Goal: Task Accomplishment & Management: Use online tool/utility

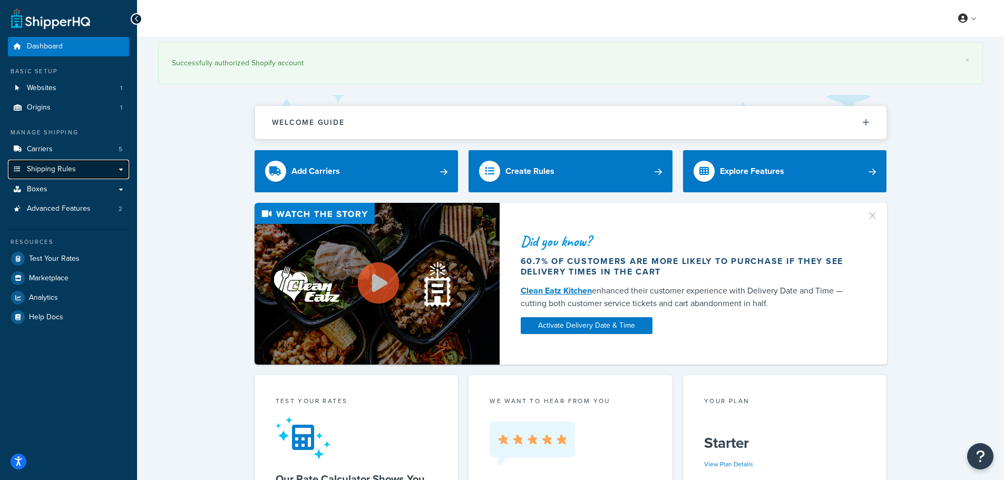
click at [60, 170] on span "Shipping Rules" at bounding box center [51, 169] width 49 height 9
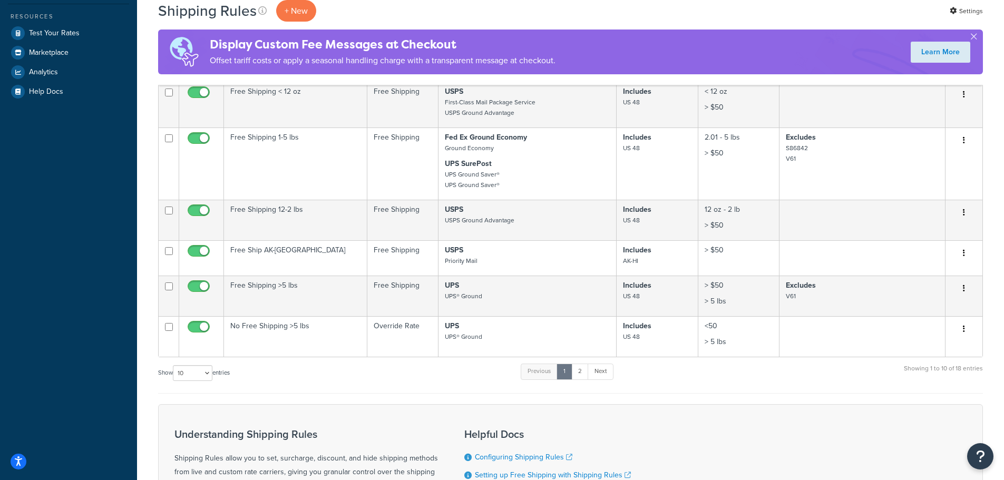
scroll to position [316, 0]
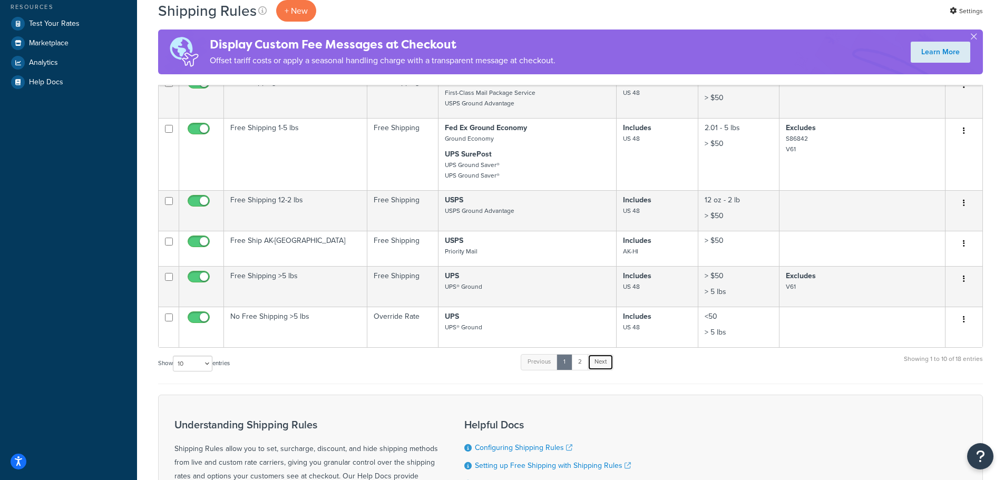
click at [600, 364] on link "Next" at bounding box center [600, 362] width 26 height 16
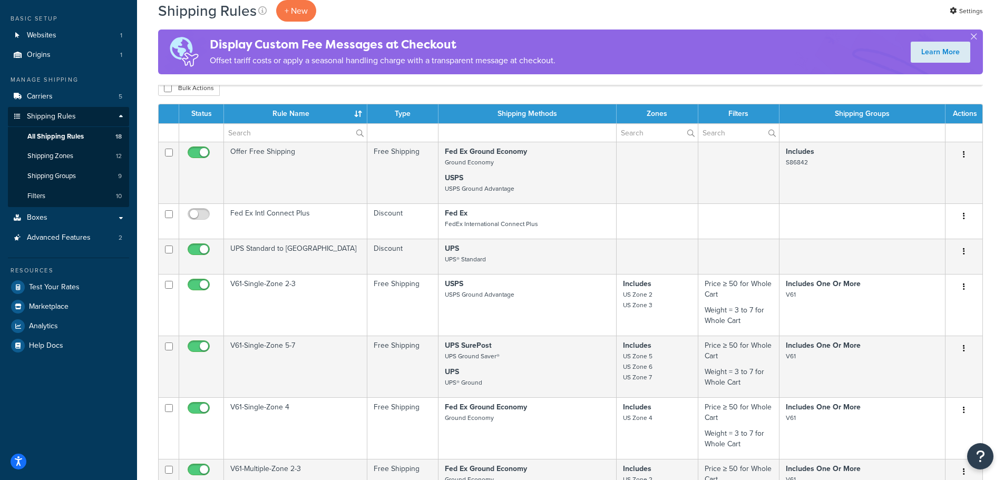
scroll to position [0, 0]
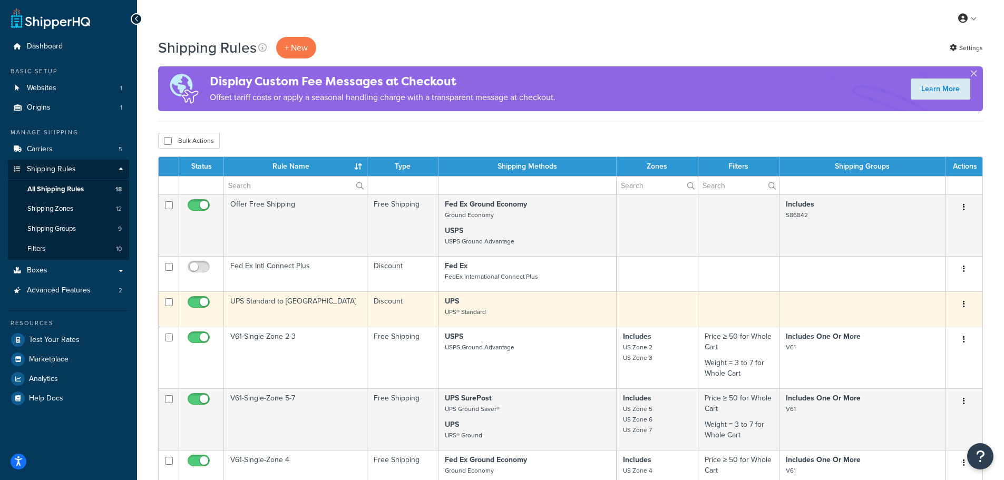
click at [581, 308] on p "UPS UPS® Standard" at bounding box center [527, 306] width 165 height 21
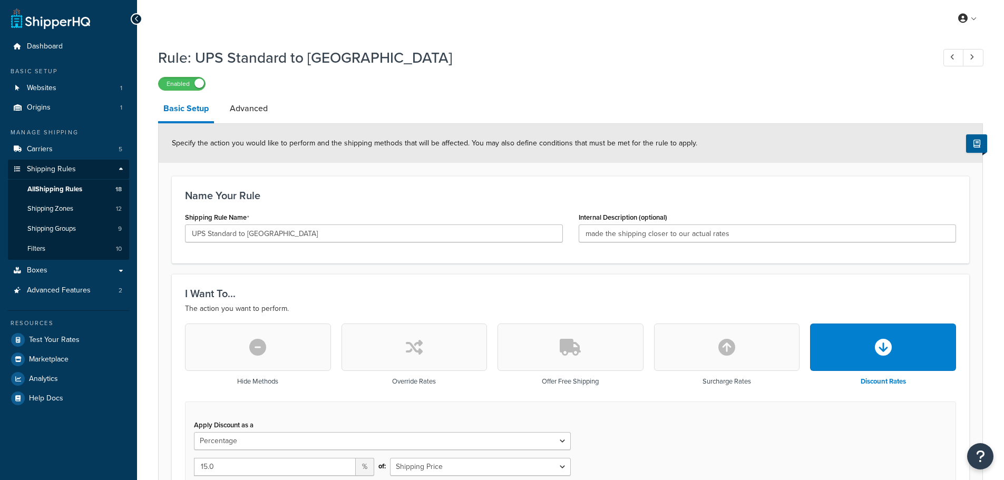
select select "PERCENTAGE"
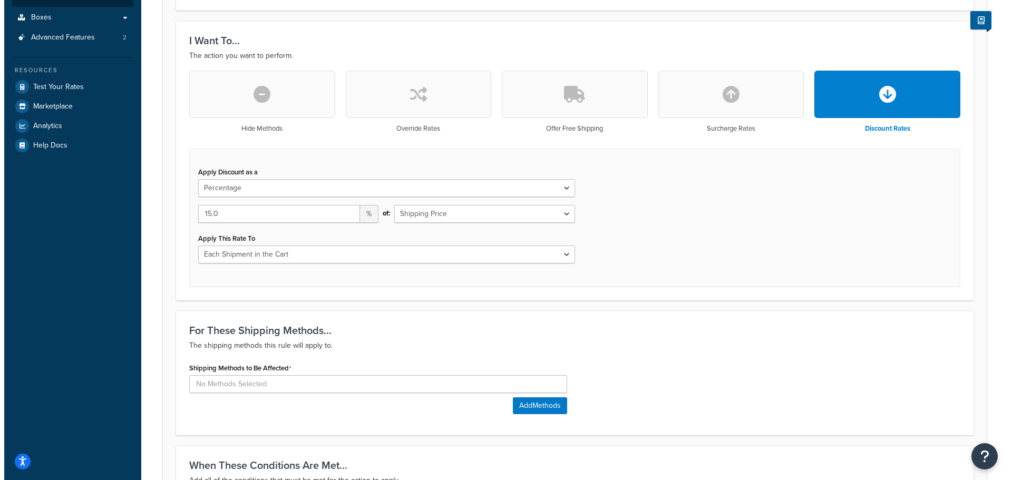
scroll to position [263, 0]
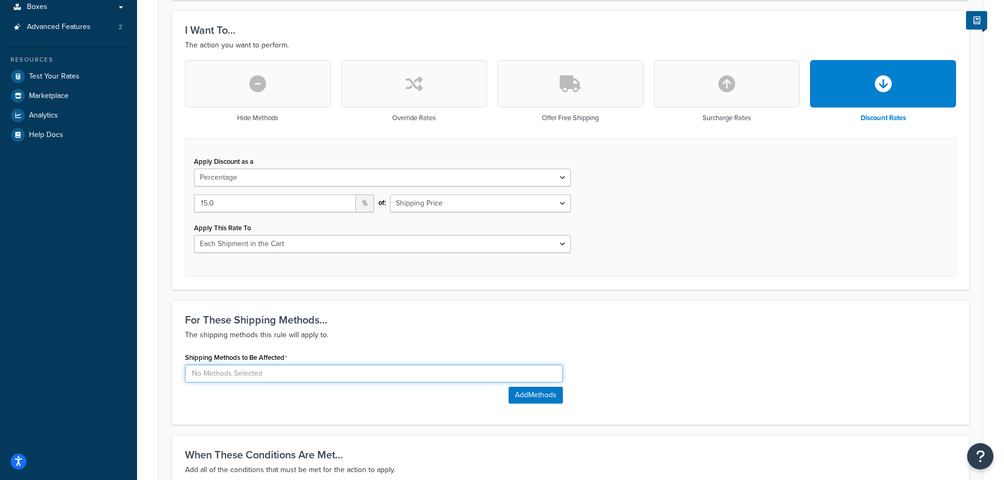
click at [292, 376] on input at bounding box center [374, 374] width 378 height 18
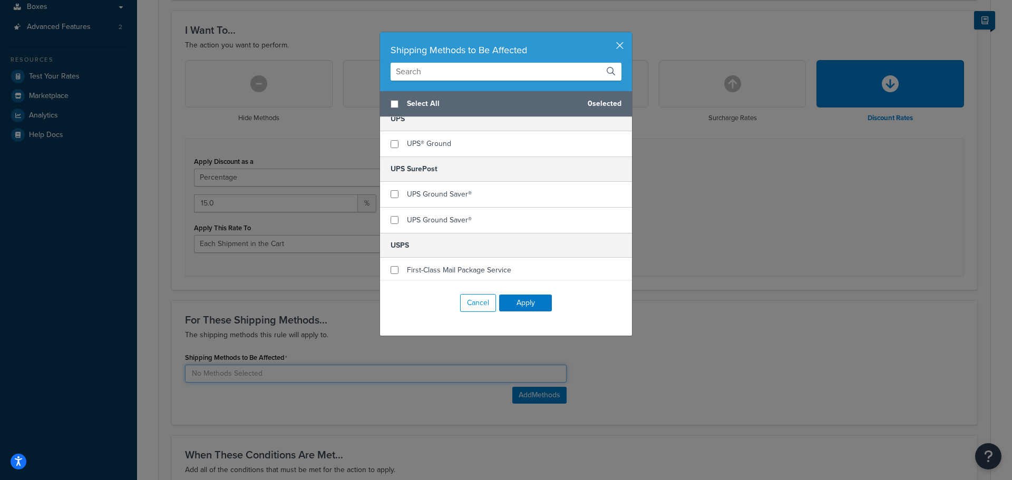
scroll to position [84, 0]
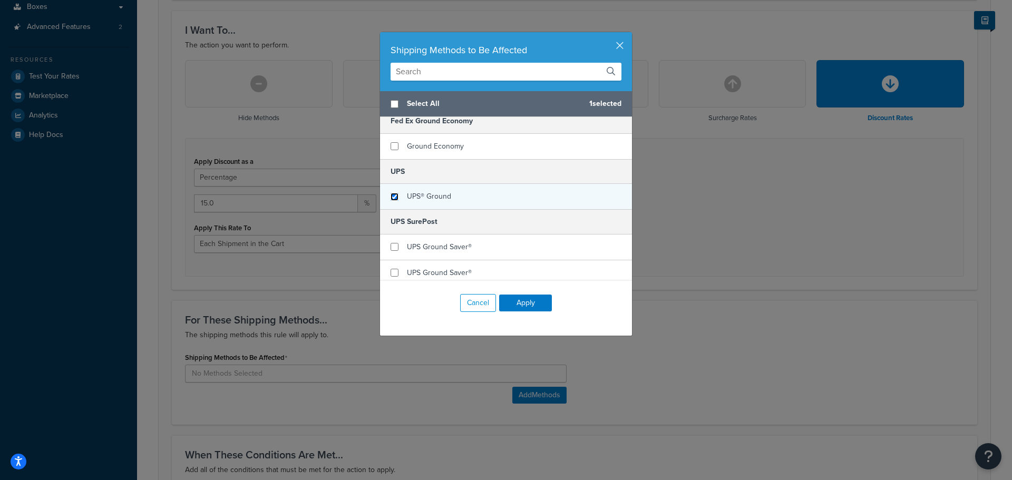
click at [392, 200] on input "checkbox" at bounding box center [394, 197] width 8 height 8
checkbox input "true"
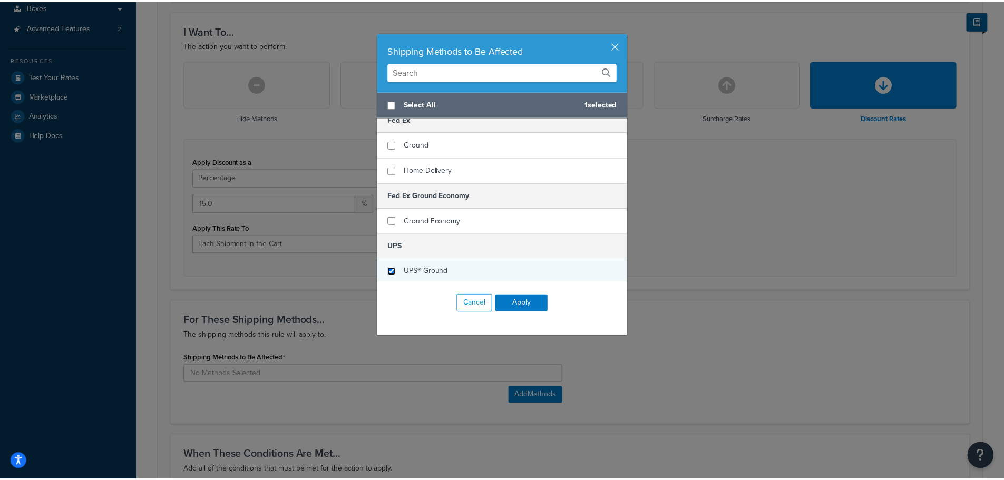
scroll to position [0, 0]
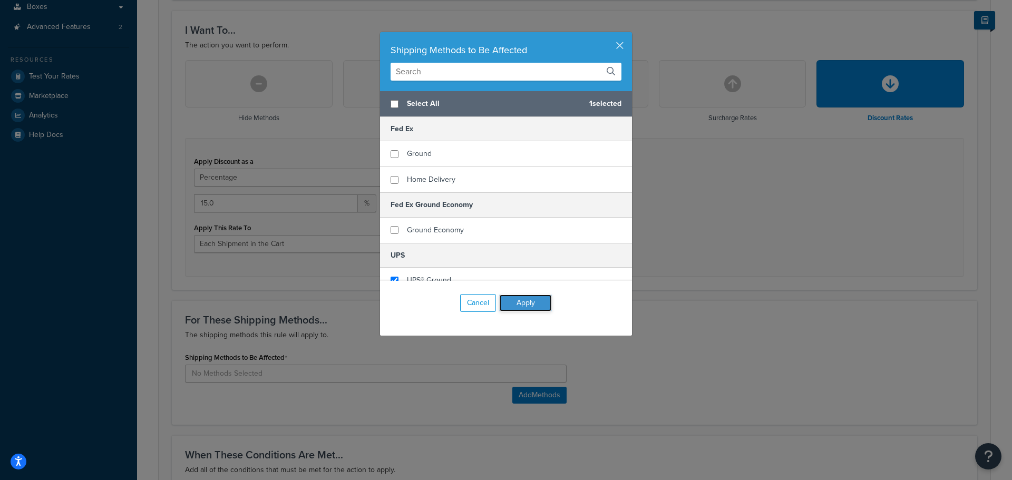
click at [536, 298] on button "Apply" at bounding box center [525, 303] width 53 height 17
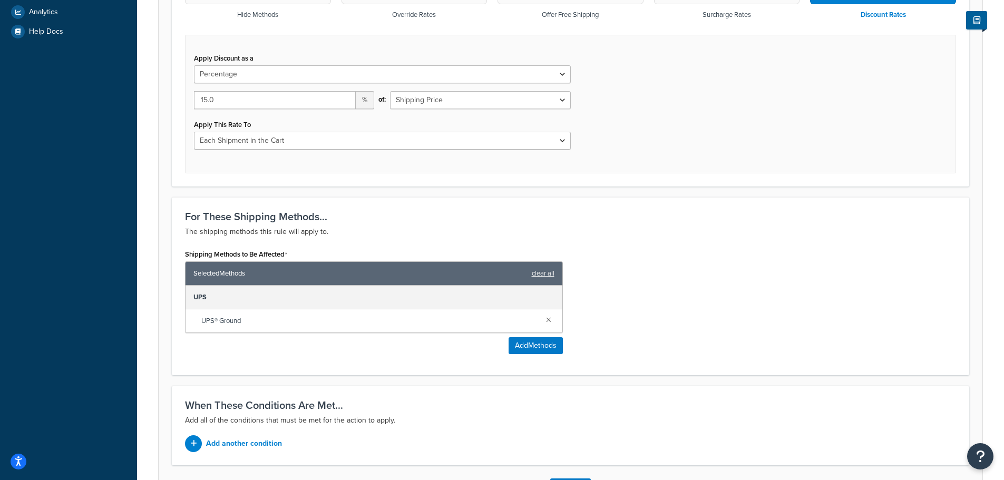
scroll to position [369, 0]
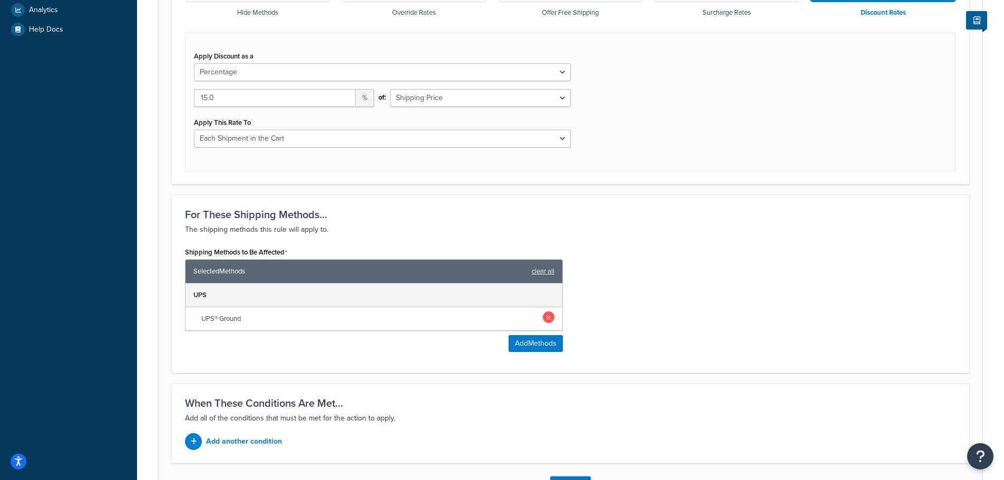
click at [549, 320] on link at bounding box center [549, 317] width 12 height 12
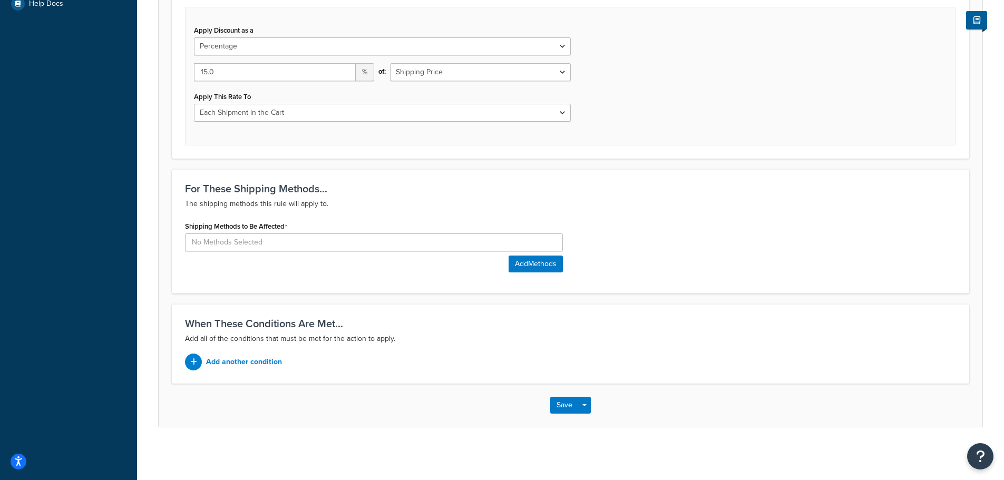
scroll to position [26, 0]
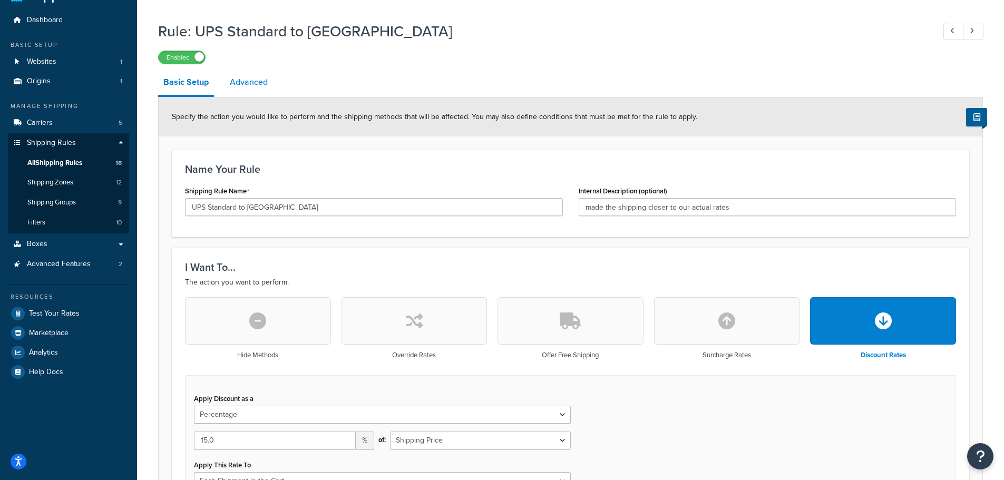
click at [247, 79] on link "Advanced" at bounding box center [248, 82] width 48 height 25
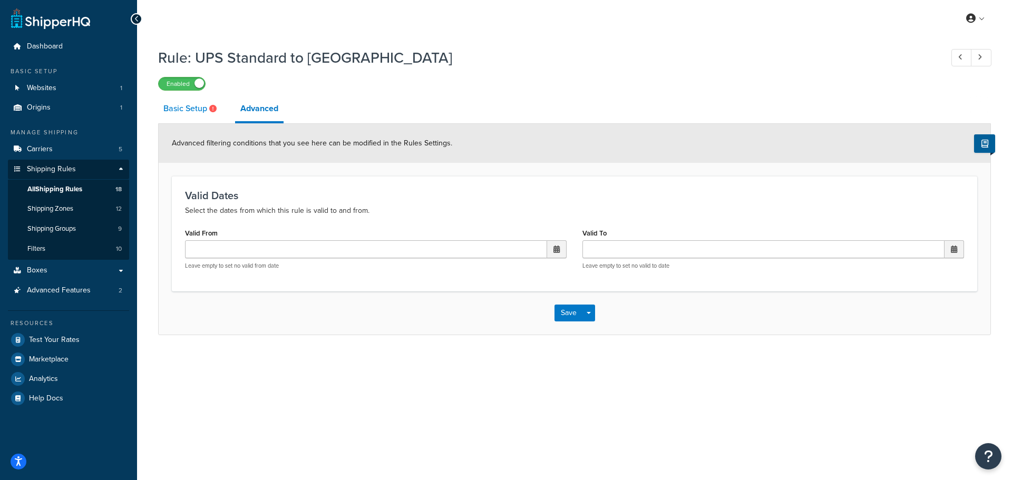
click at [188, 112] on link "Basic Setup" at bounding box center [191, 108] width 66 height 25
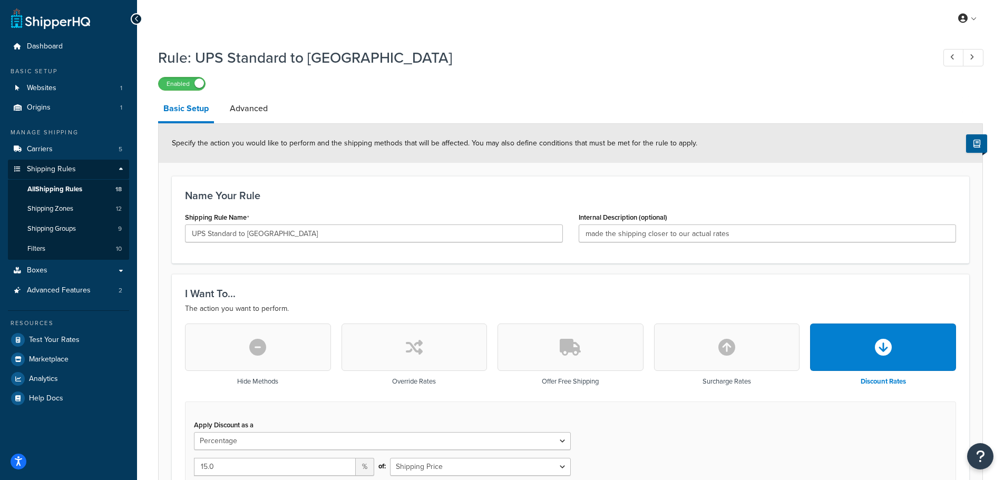
click at [836, 346] on button "button" at bounding box center [883, 347] width 146 height 47
select select "FLAT_RATE"
click at [758, 32] on div "My Profile Billing Global Settings Contact Us Logout" at bounding box center [570, 18] width 867 height 37
click at [975, 61] on link at bounding box center [973, 57] width 21 height 17
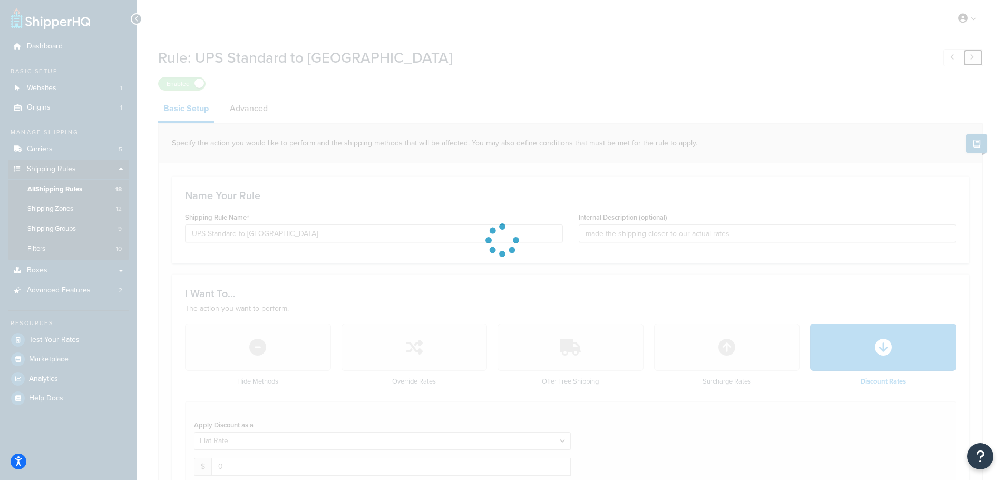
type input "V61-Single-Zone 2-3"
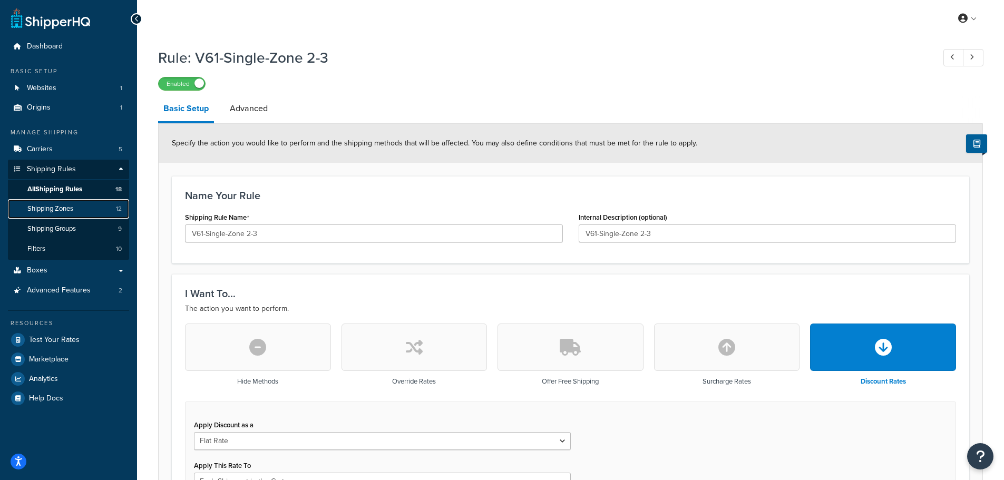
click at [55, 206] on span "Shipping Zones" at bounding box center [50, 208] width 46 height 9
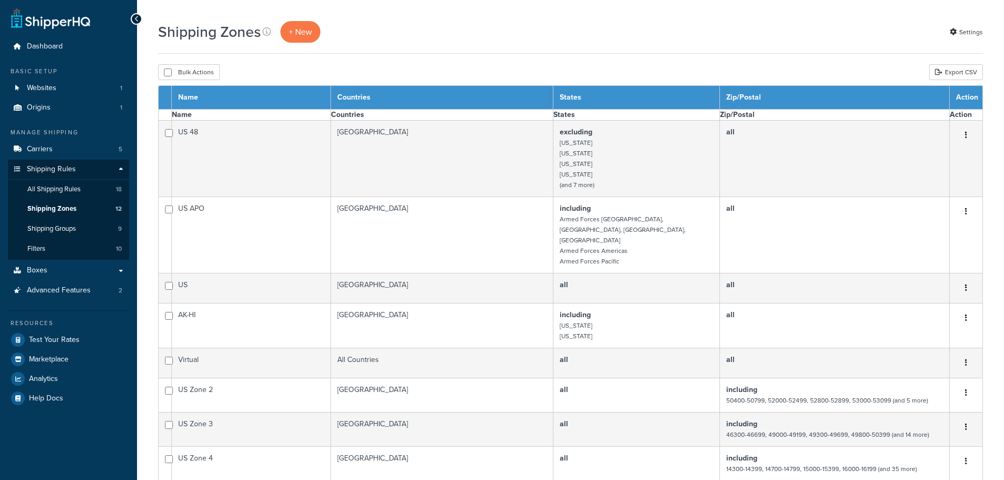
select select "15"
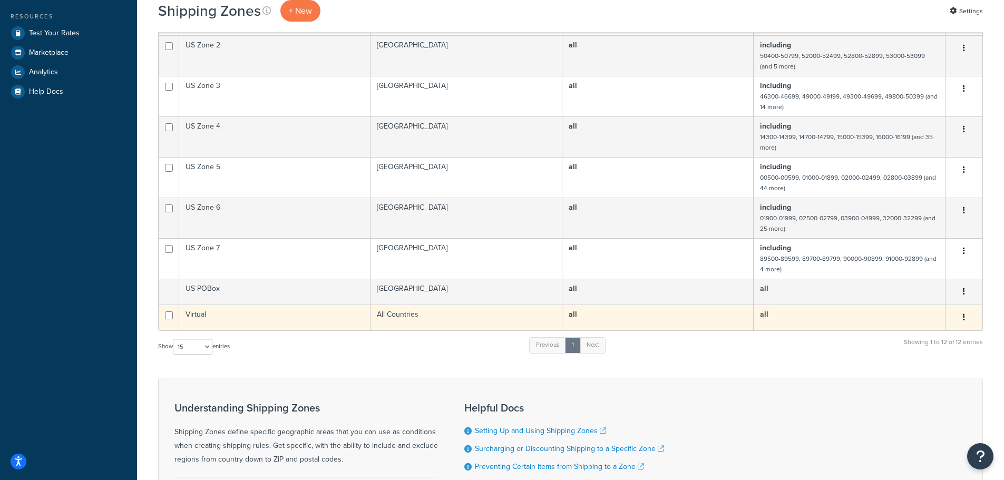
scroll to position [305, 0]
click at [470, 311] on td "All Countries" at bounding box center [466, 319] width 192 height 26
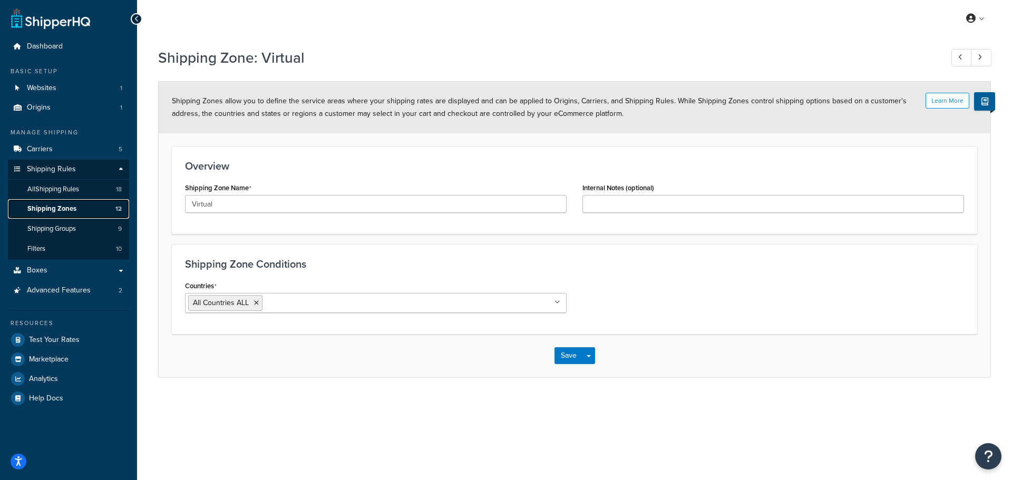
click at [67, 204] on span "Shipping Zones" at bounding box center [51, 208] width 49 height 9
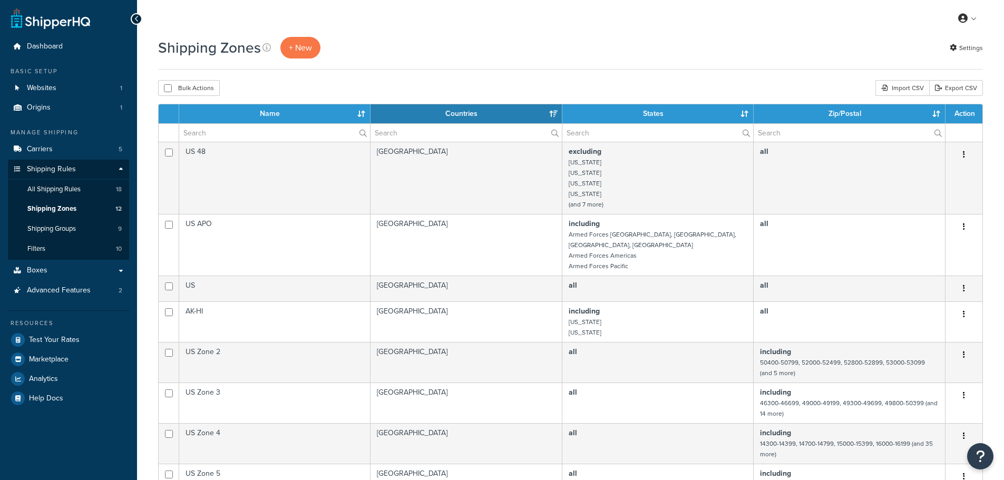
select select "15"
click at [72, 189] on span "All Shipping Rules" at bounding box center [53, 189] width 53 height 9
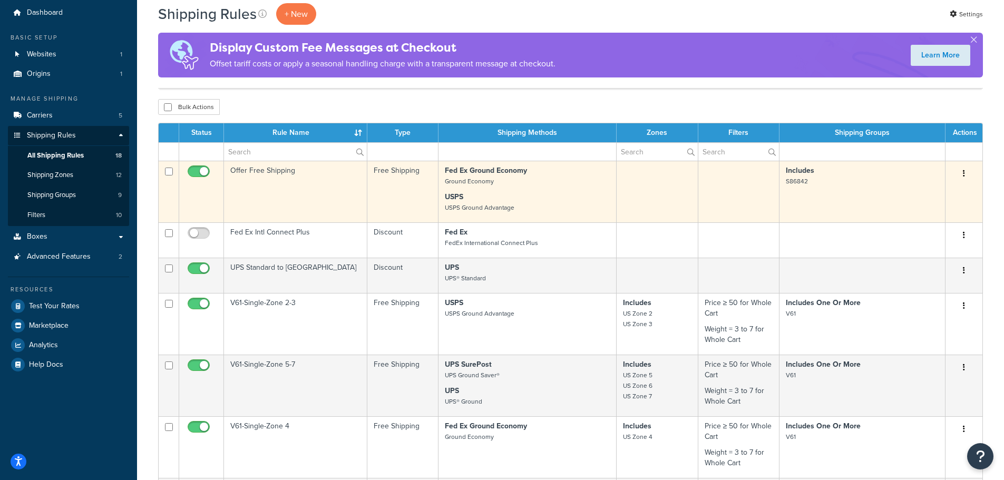
scroll to position [53, 0]
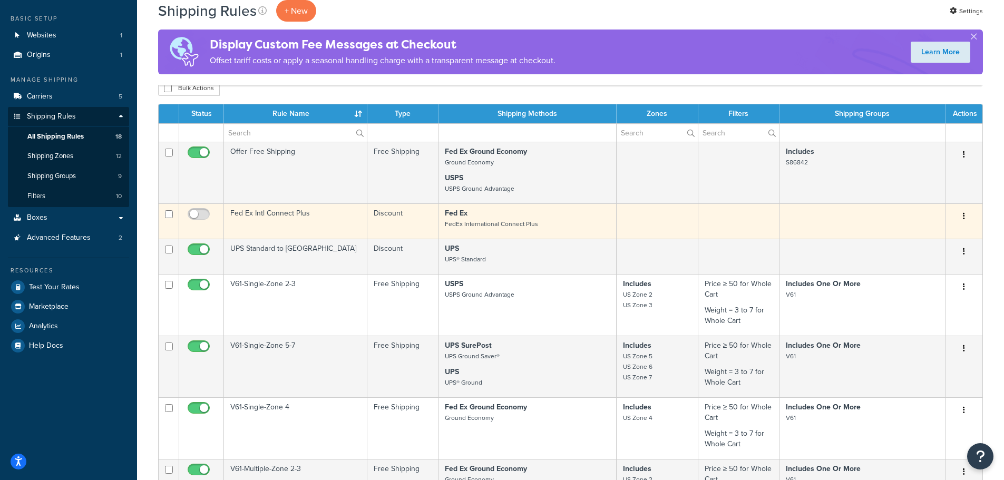
click at [360, 215] on td "Fed Ex Intl Connect Plus" at bounding box center [295, 220] width 143 height 35
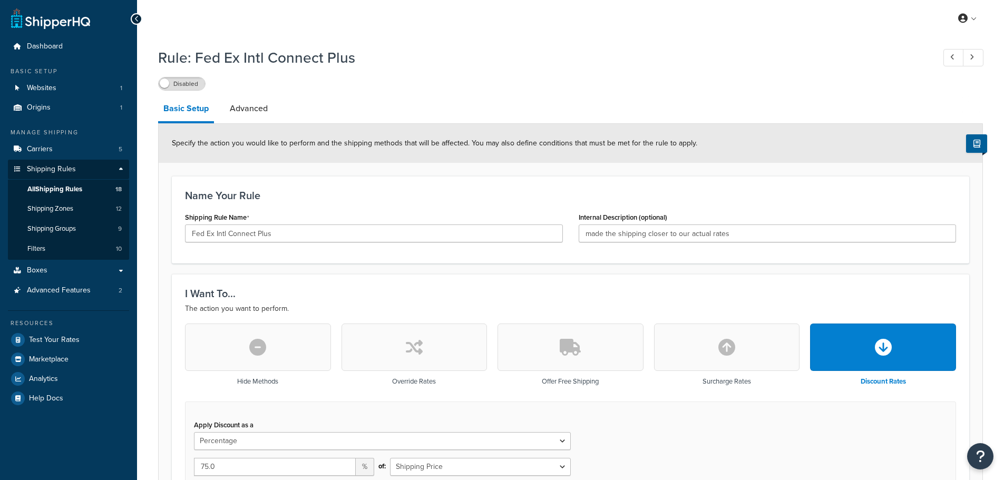
select select "PERCENTAGE"
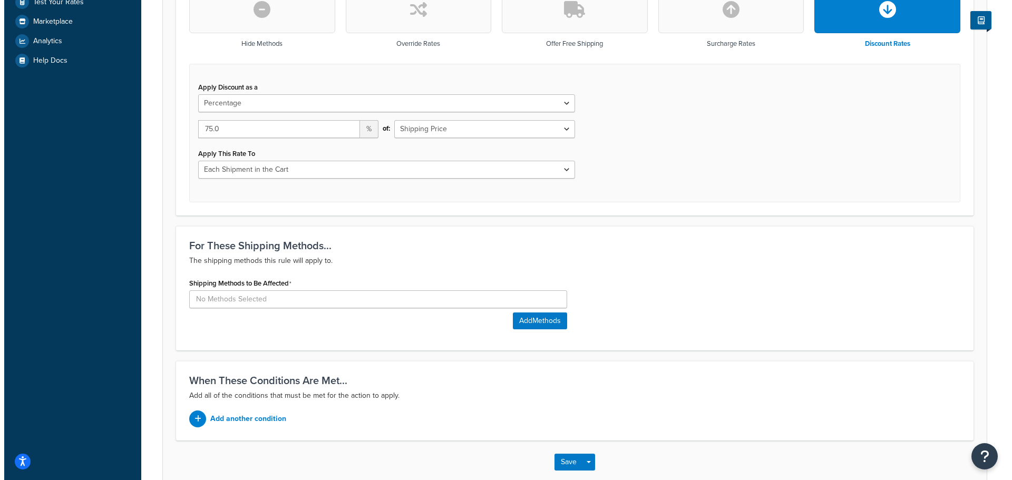
scroll to position [395, 0]
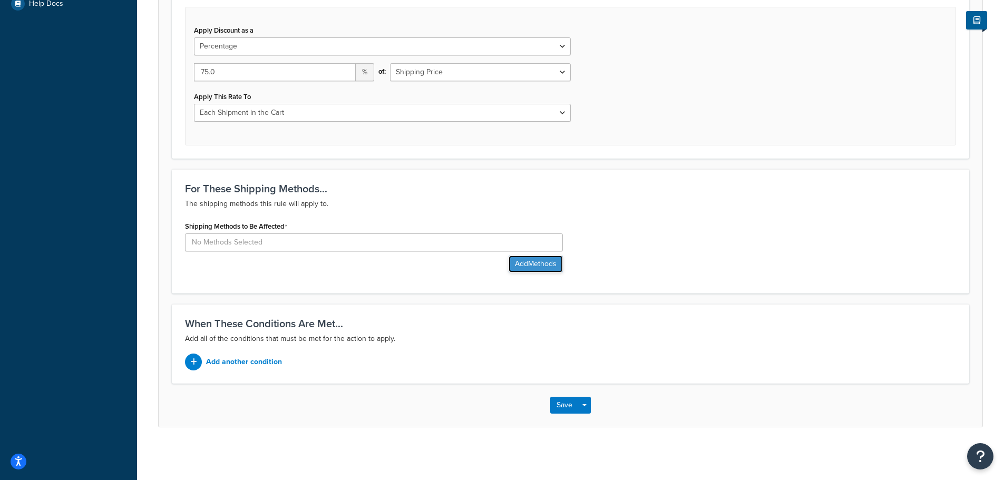
click at [525, 262] on button "Add Methods" at bounding box center [535, 264] width 54 height 17
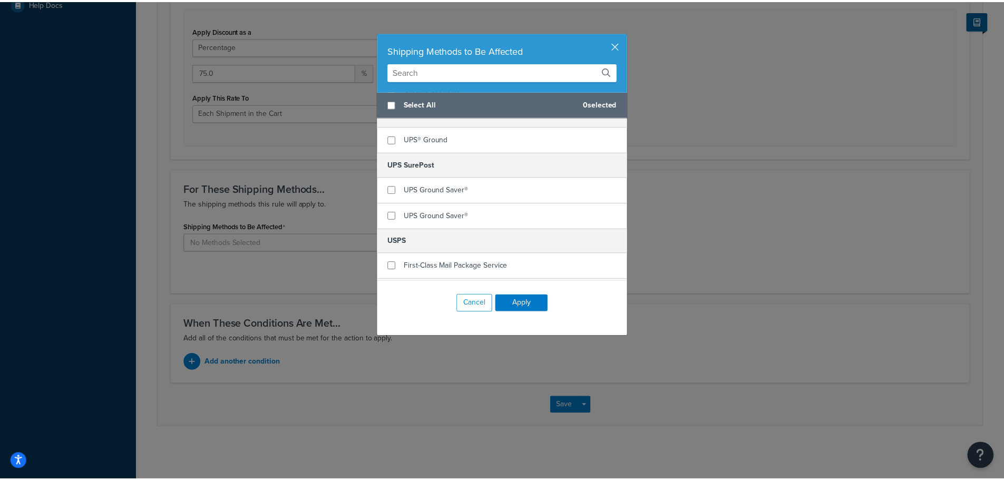
scroll to position [0, 0]
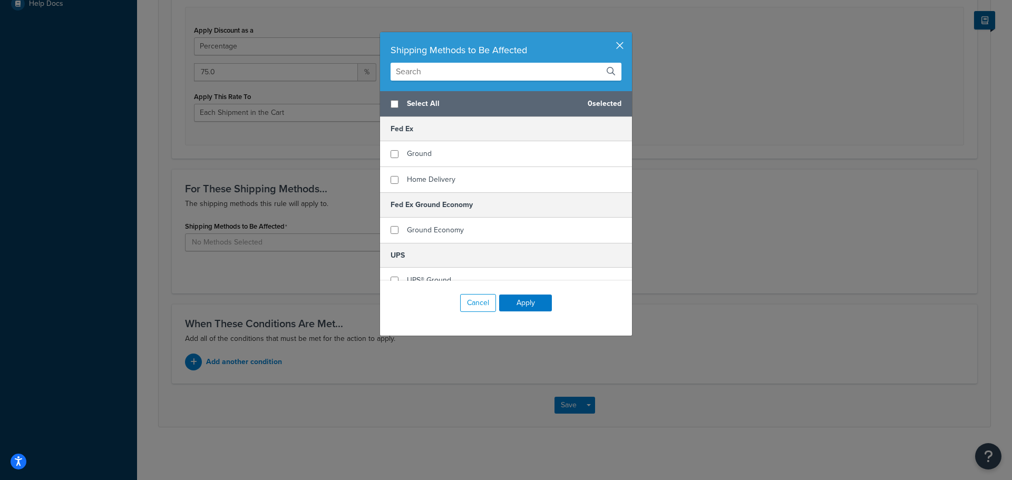
click at [629, 35] on button "button" at bounding box center [630, 33] width 3 height 3
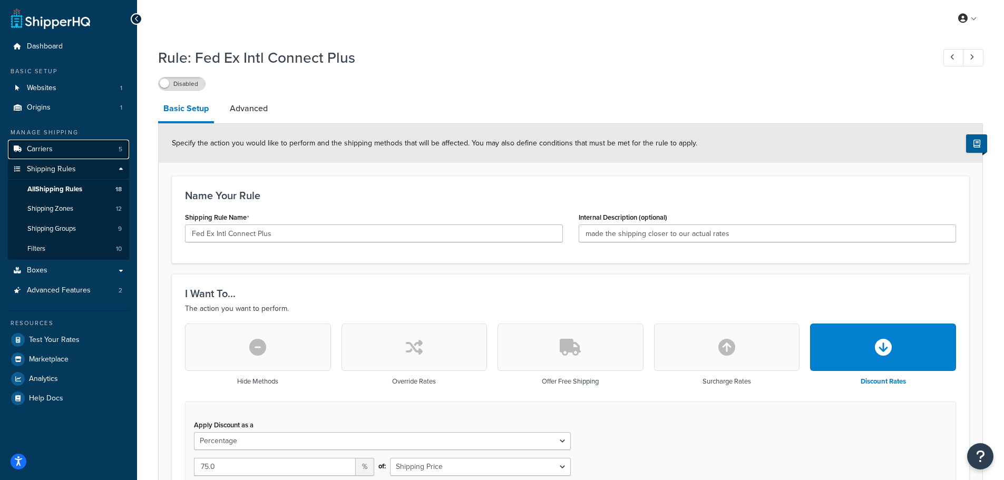
click at [52, 145] on link "Carriers 5" at bounding box center [68, 149] width 121 height 19
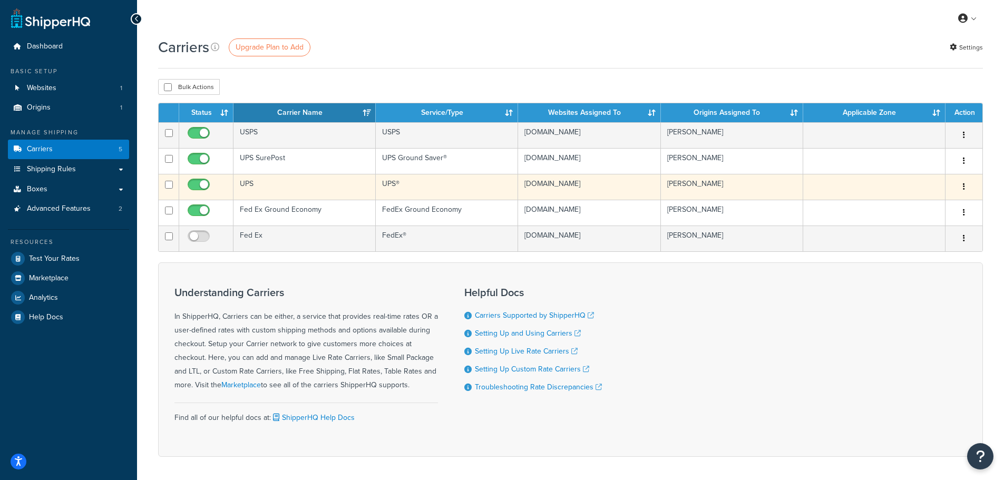
click at [295, 177] on td "UPS" at bounding box center [304, 187] width 142 height 26
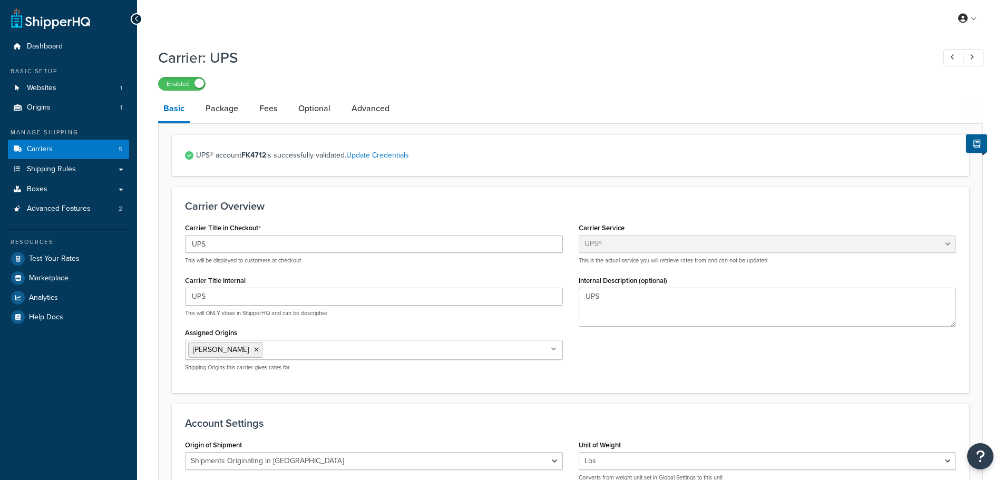
select select "ups"
select select "us"
select select "53"
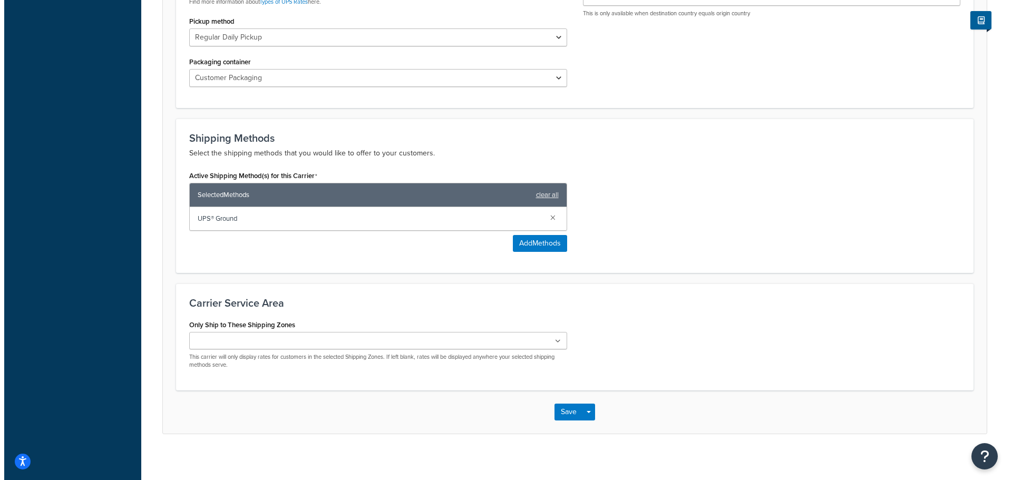
scroll to position [524, 0]
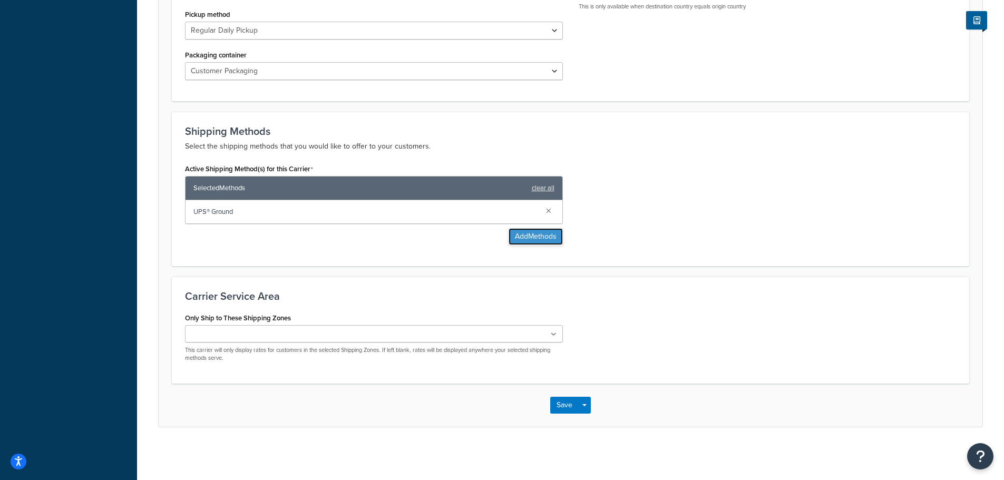
click at [524, 240] on button "Add Methods" at bounding box center [535, 236] width 54 height 17
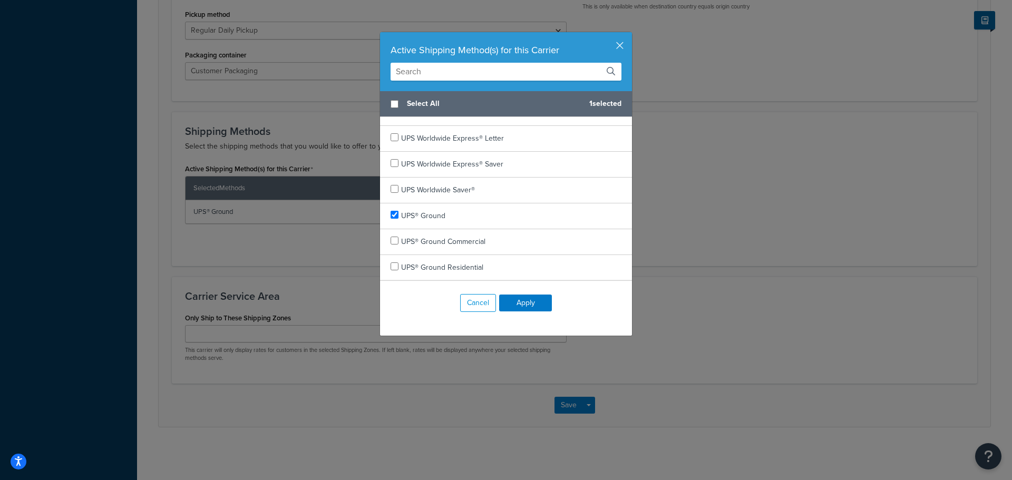
scroll to position [610, 0]
checkbox input "true"
click at [426, 269] on span "UPS® Standard" at bounding box center [425, 267] width 48 height 11
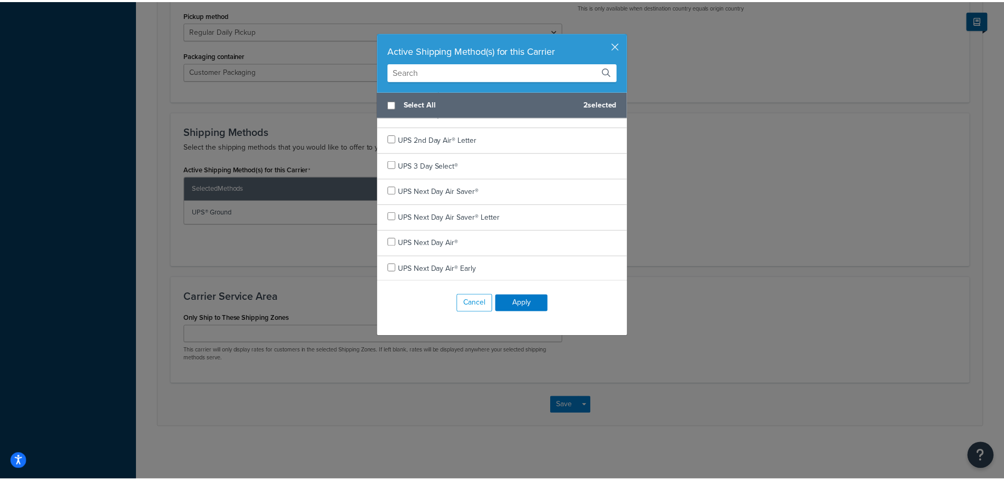
scroll to position [0, 0]
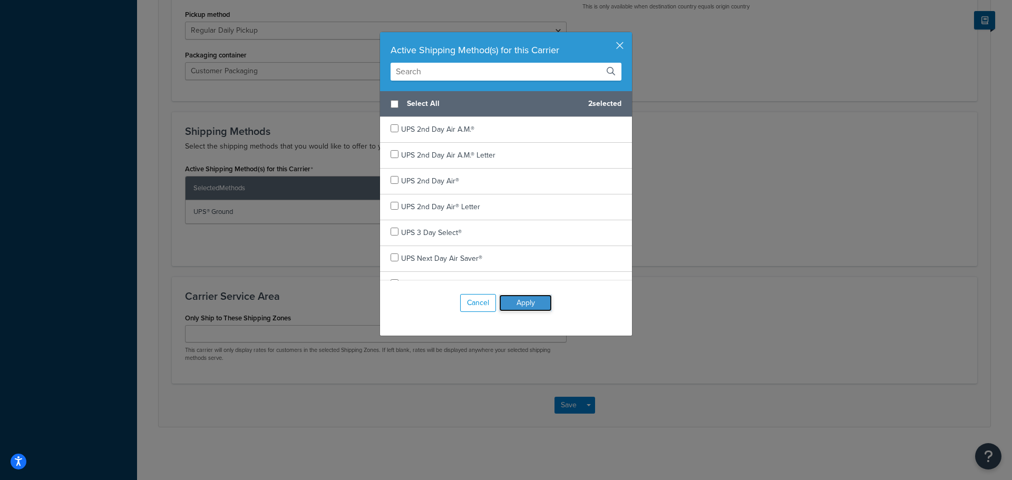
click at [526, 303] on button "Apply" at bounding box center [525, 303] width 53 height 17
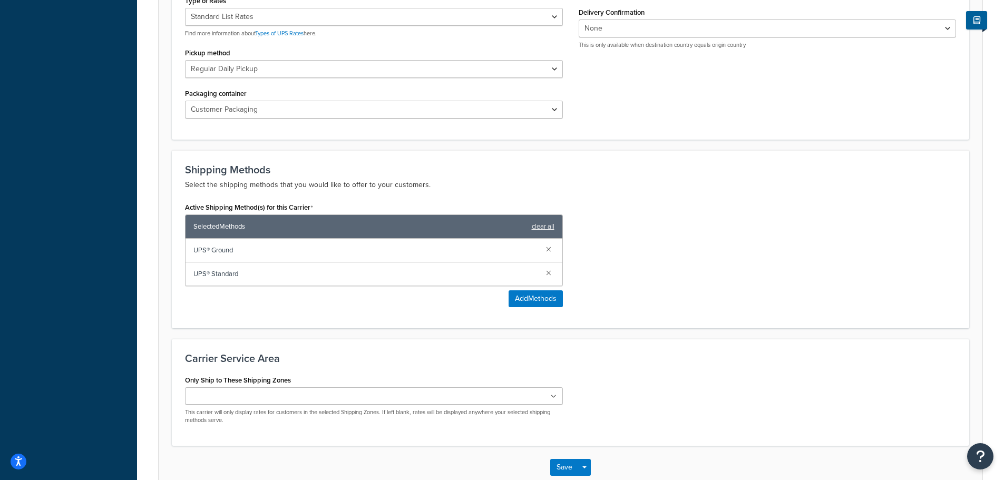
scroll to position [547, 0]
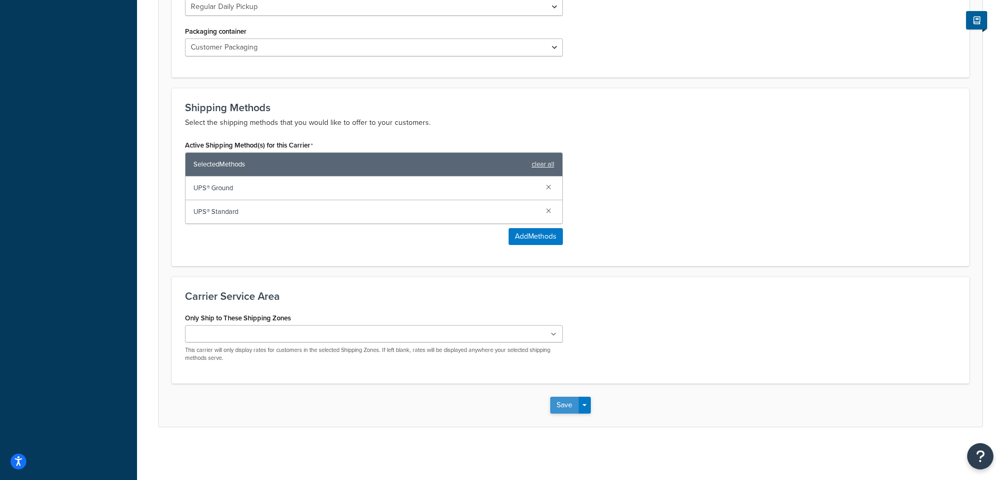
click at [567, 400] on button "Save" at bounding box center [564, 405] width 28 height 17
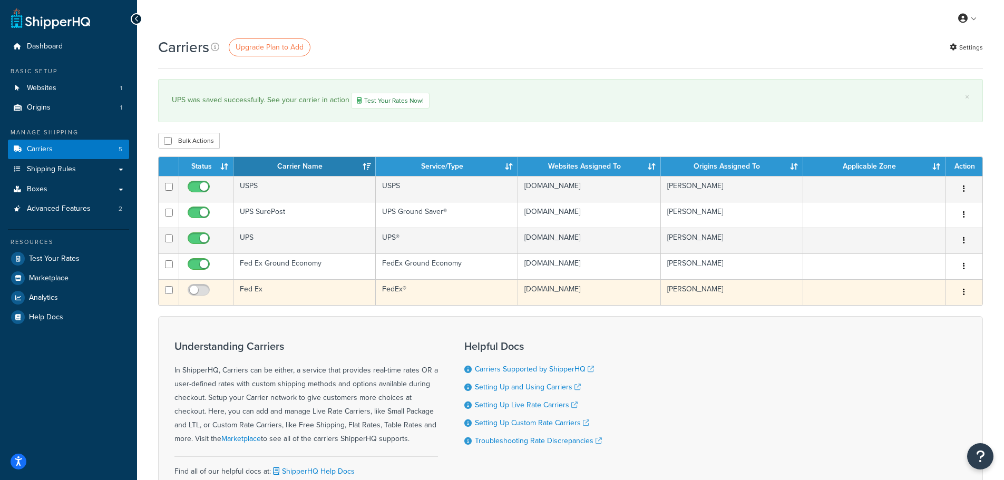
click at [327, 291] on td "Fed Ex" at bounding box center [304, 292] width 142 height 26
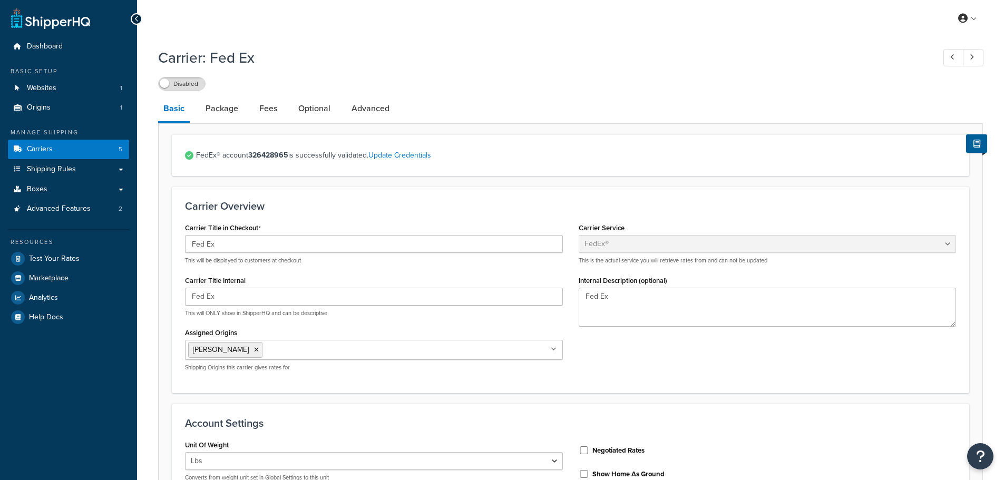
select select "fedEx"
select select "REGULAR_PICKUP"
select select "YOUR_PACKAGING"
click at [63, 146] on link "Carriers 5" at bounding box center [68, 149] width 121 height 19
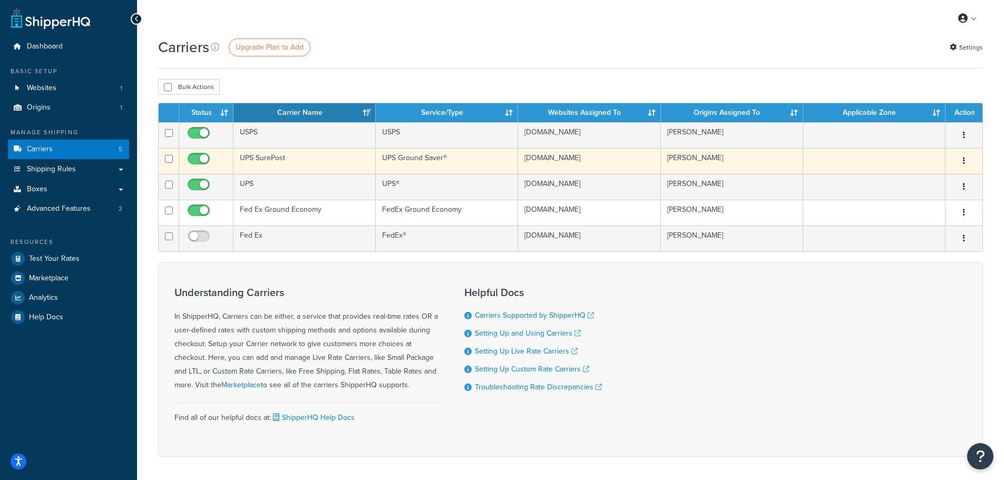
click at [964, 161] on icon "button" at bounding box center [964, 160] width 2 height 7
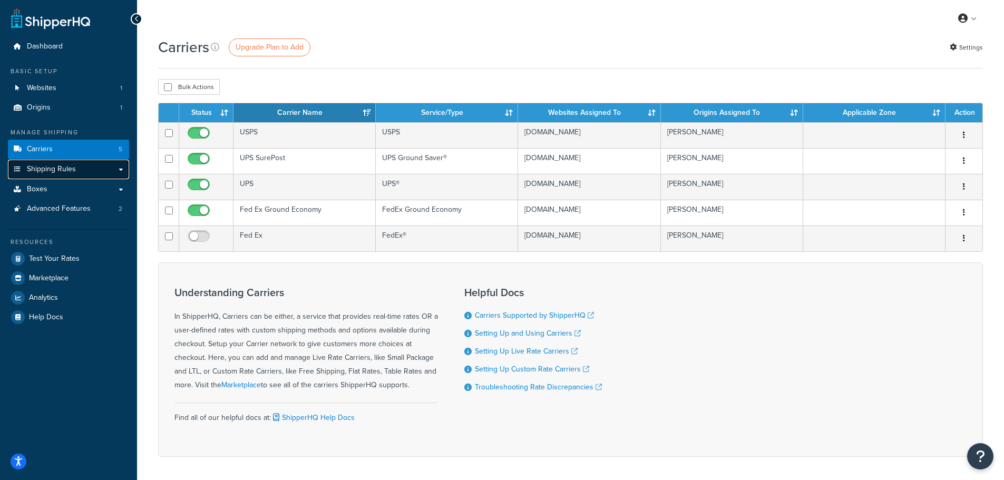
click at [50, 172] on span "Shipping Rules" at bounding box center [51, 169] width 49 height 9
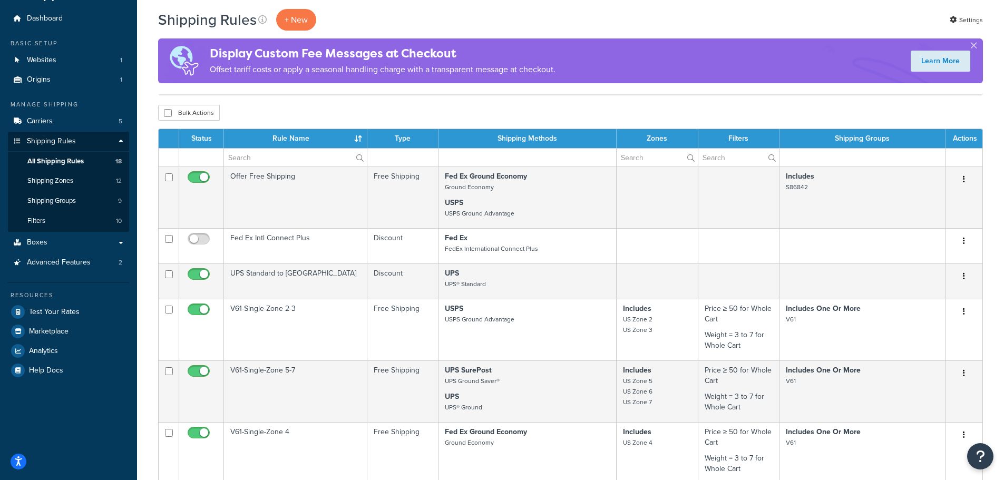
scroll to position [53, 0]
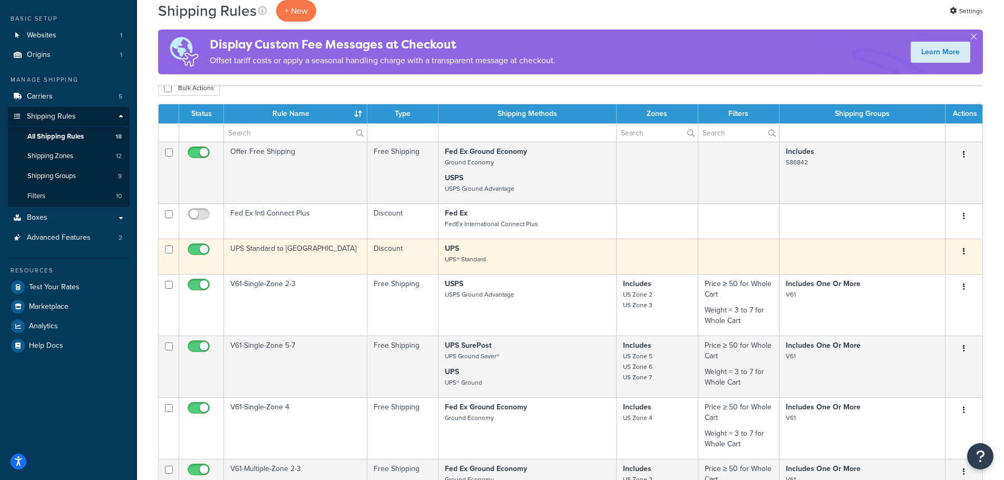
click at [291, 249] on td "UPS Standard to [GEOGRAPHIC_DATA]" at bounding box center [295, 256] width 143 height 35
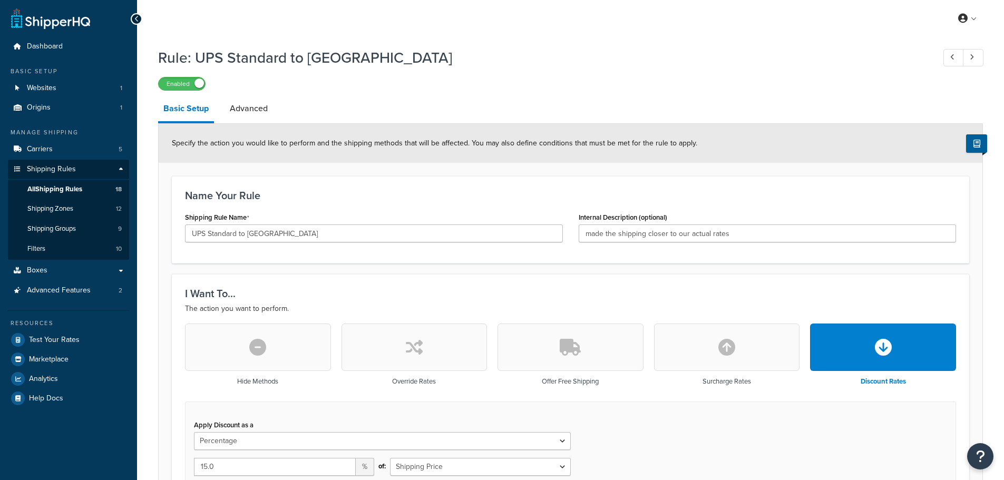
select select "PERCENTAGE"
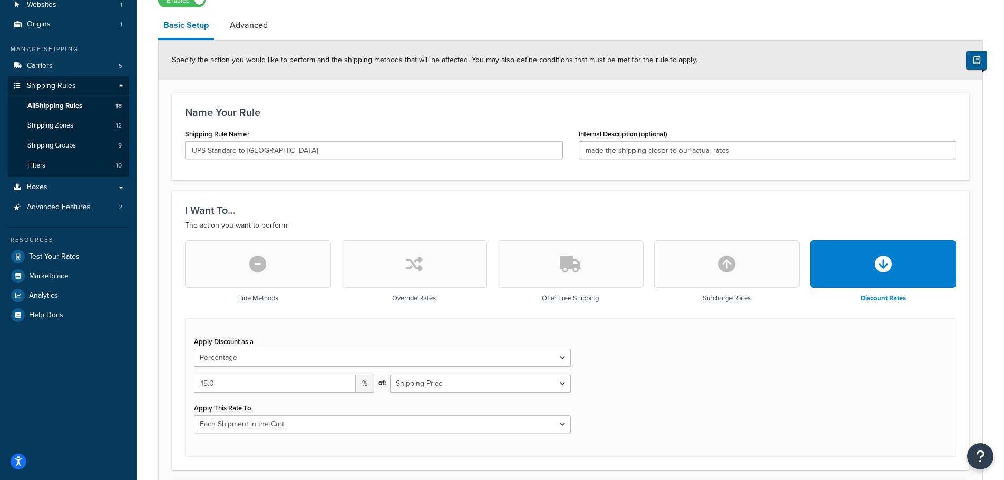
scroll to position [80, 0]
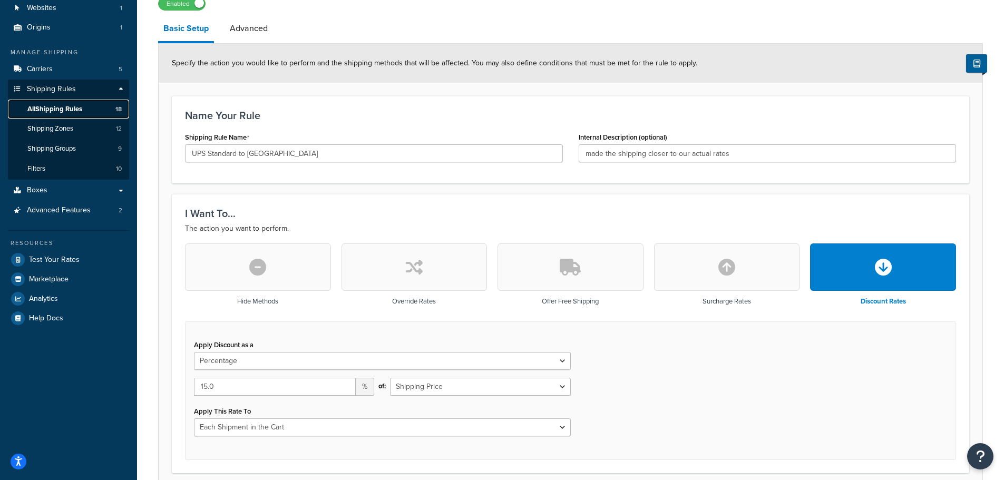
click at [55, 108] on span "All Shipping Rules" at bounding box center [54, 109] width 55 height 9
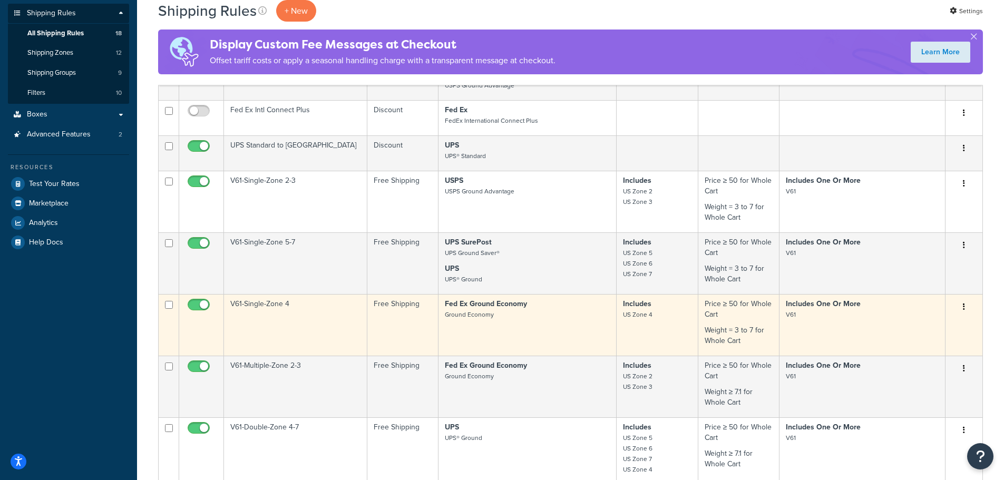
scroll to position [91, 0]
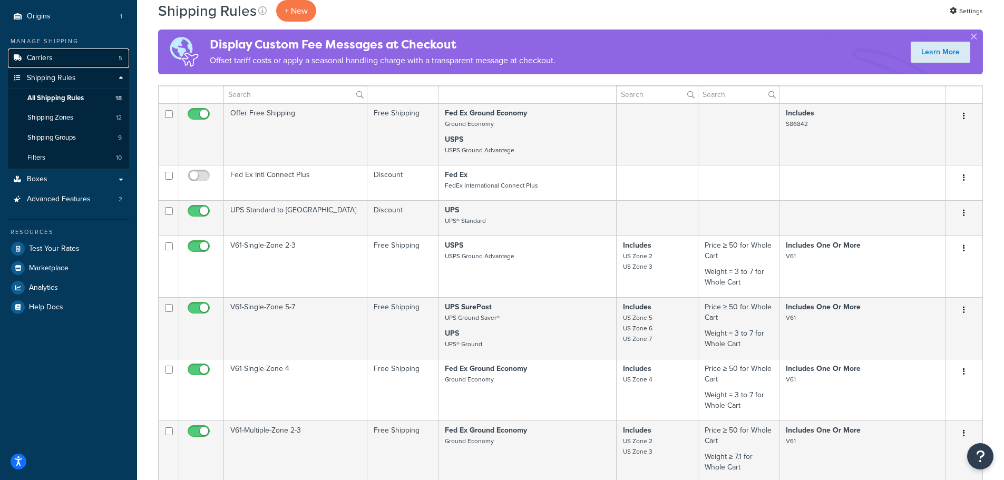
click at [58, 54] on link "Carriers 5" at bounding box center [68, 57] width 121 height 19
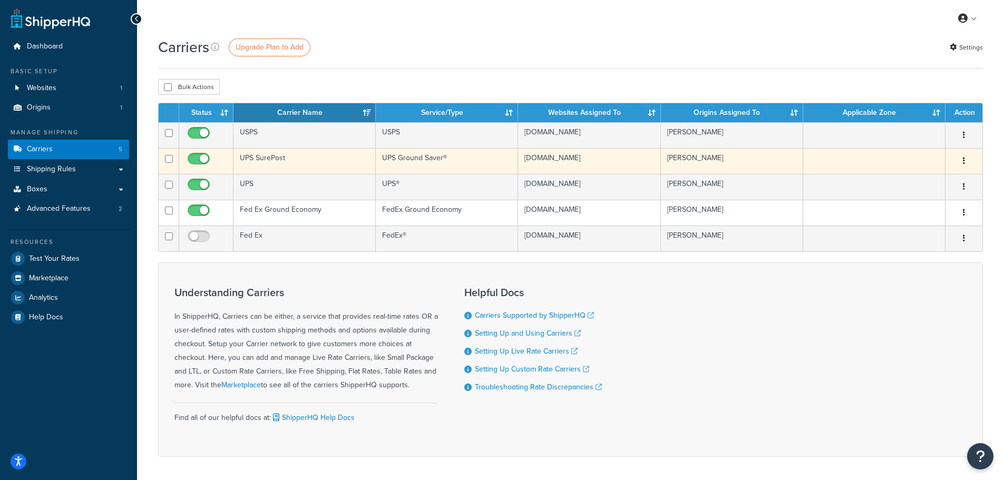
click at [285, 154] on td "UPS SurePost" at bounding box center [304, 161] width 142 height 26
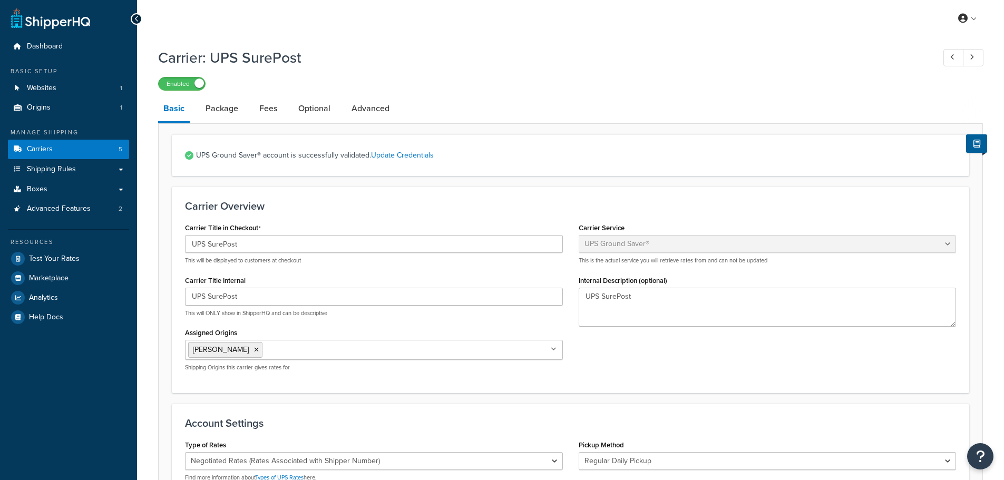
select select "surePost"
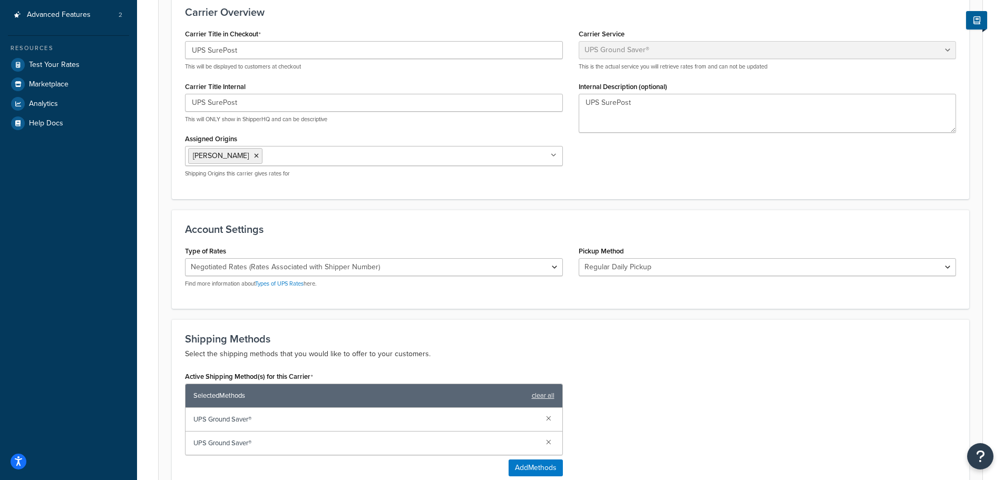
scroll to position [263, 0]
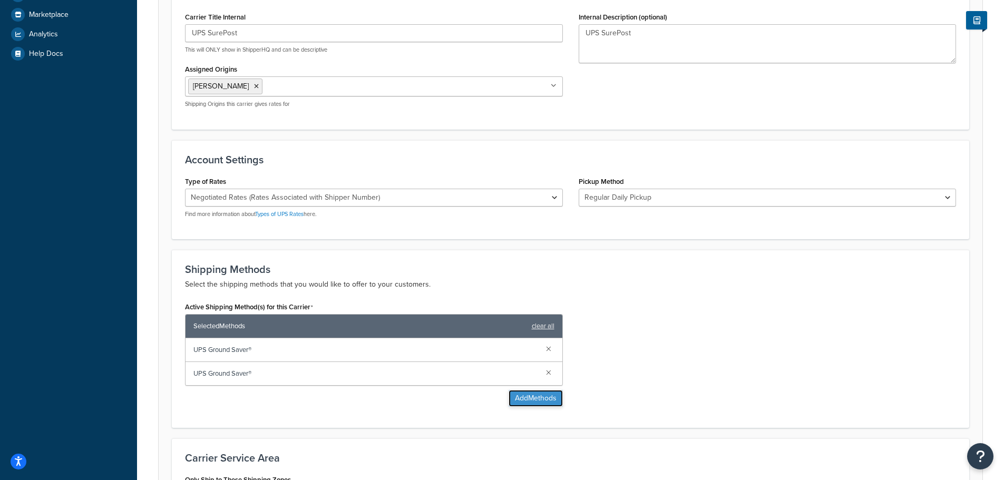
click at [541, 400] on button "Add Methods" at bounding box center [535, 398] width 54 height 17
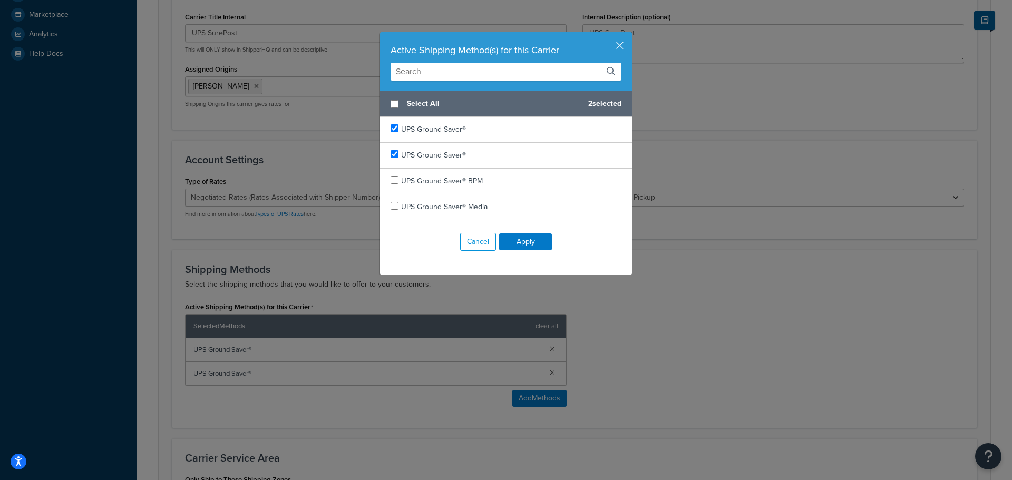
click at [611, 47] on div "Active Shipping Method(s) for this Carrier" at bounding box center [505, 50] width 231 height 15
click at [467, 241] on button "Cancel" at bounding box center [478, 242] width 36 height 18
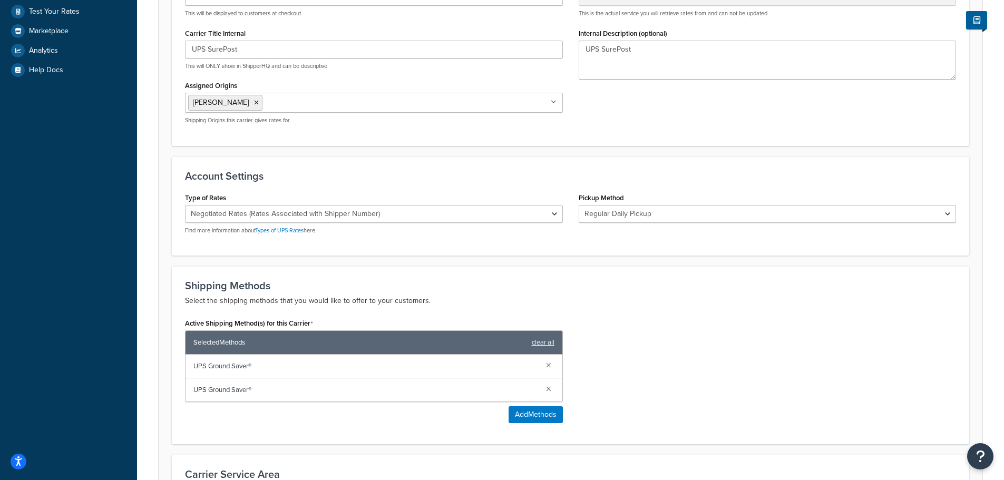
scroll to position [0, 0]
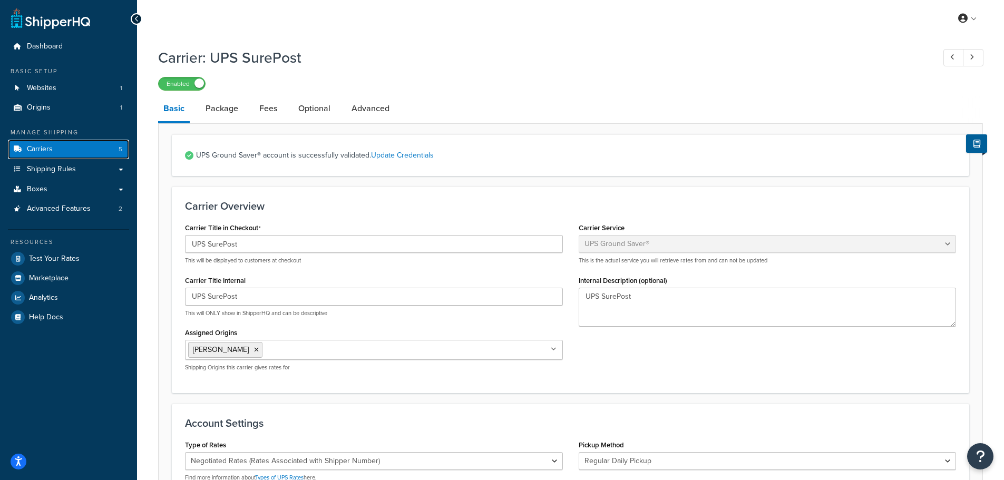
click at [48, 150] on span "Carriers" at bounding box center [40, 149] width 26 height 9
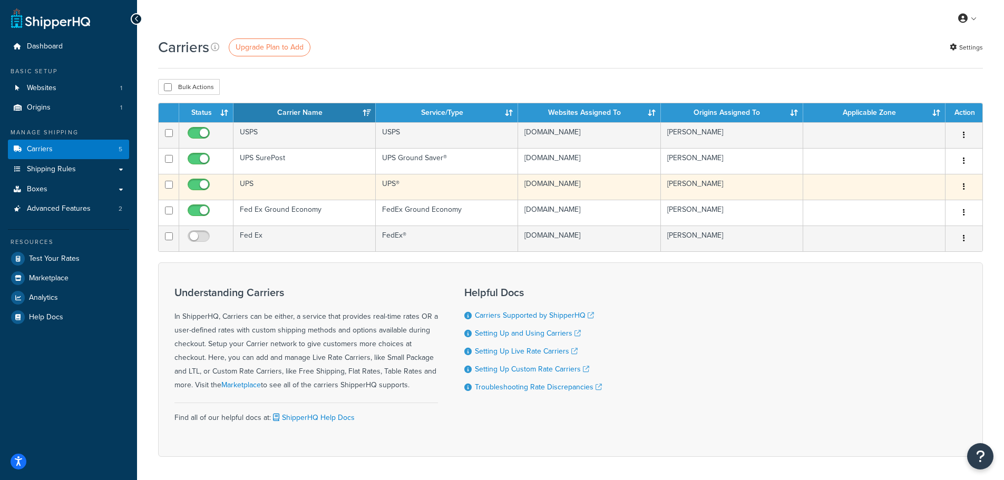
click at [270, 184] on td "UPS" at bounding box center [304, 187] width 142 height 26
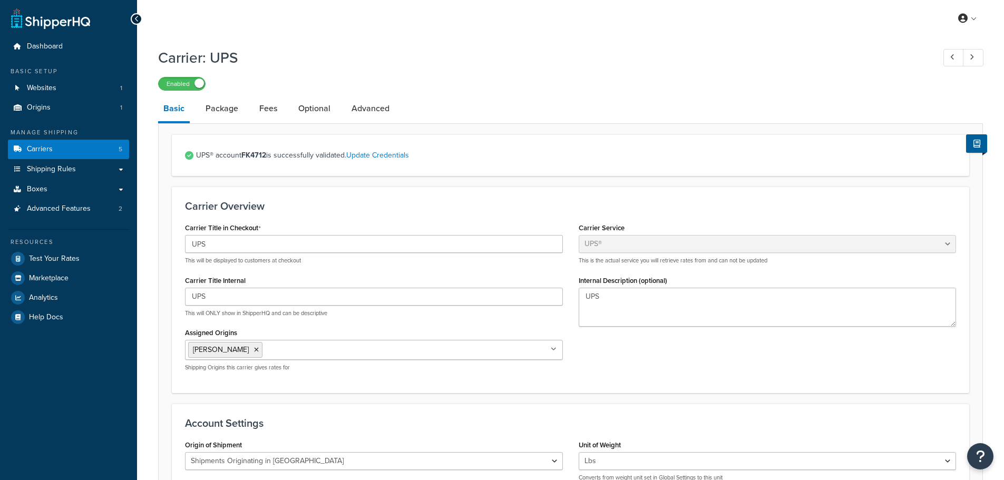
select select "ups"
select select "us"
select select "53"
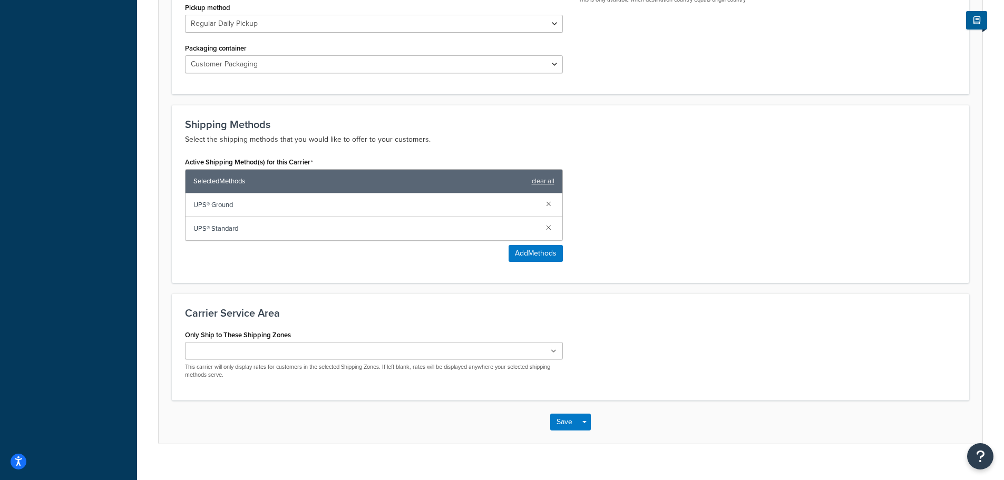
scroll to position [547, 0]
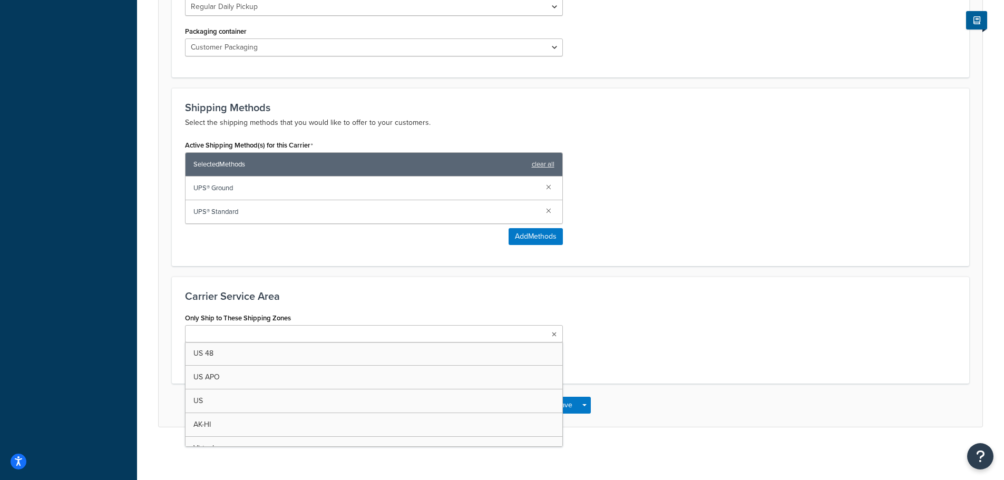
click at [355, 337] on ul at bounding box center [374, 333] width 378 height 17
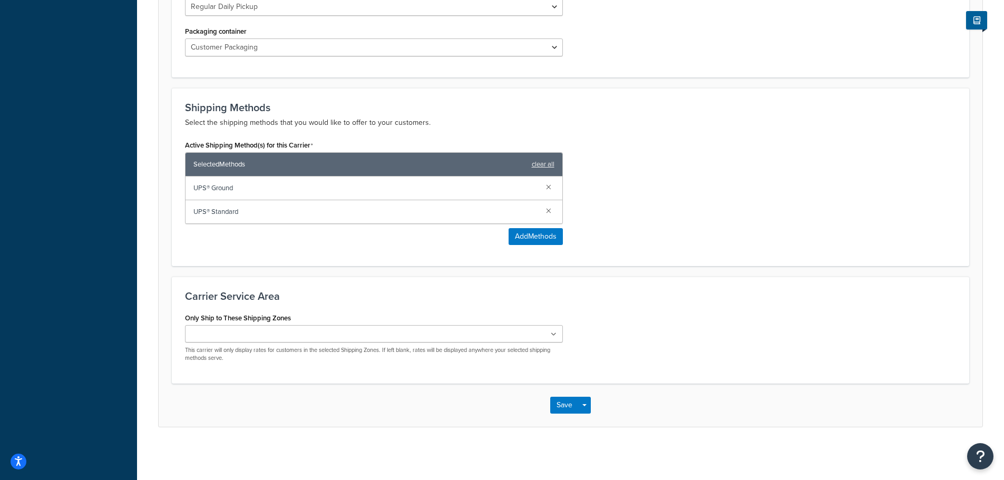
click at [654, 245] on div "Active Shipping Method(s) for this Carrier Selected Methods clear all UPS® Grou…" at bounding box center [570, 195] width 787 height 115
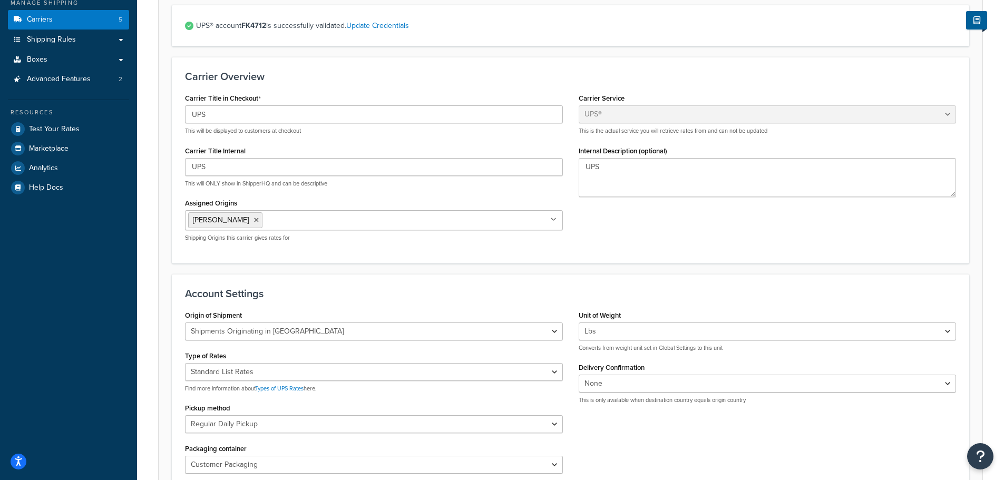
scroll to position [126, 0]
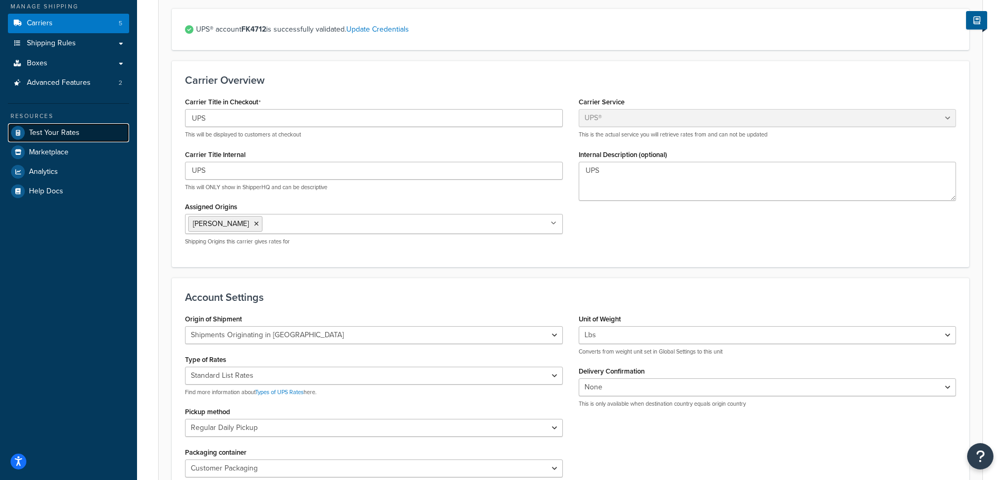
click at [76, 129] on span "Test Your Rates" at bounding box center [54, 133] width 51 height 9
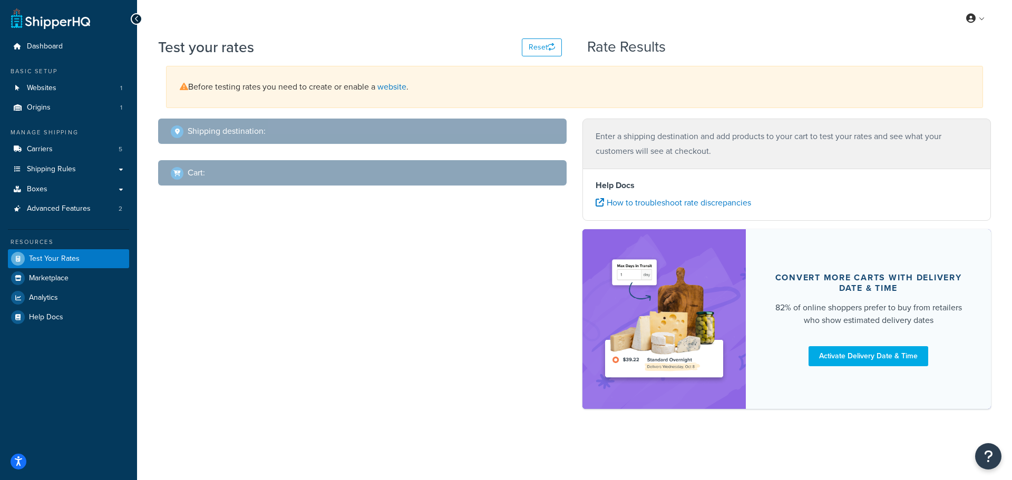
select select "TX"
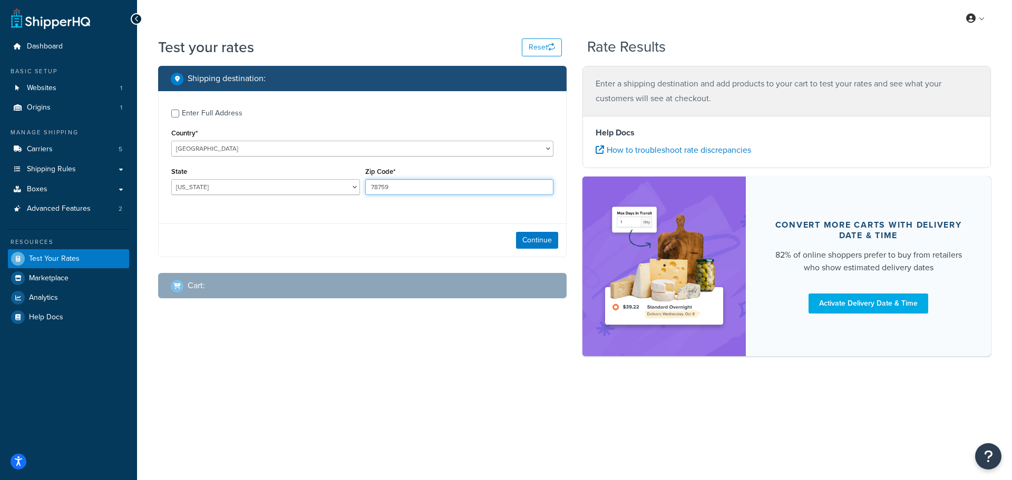
drag, startPoint x: 407, startPoint y: 187, endPoint x: 276, endPoint y: 182, distance: 131.3
click at [276, 182] on div "State Alabama Alaska American Samoa Arizona Arkansas Armed Forces Americas Arme…" at bounding box center [362, 183] width 387 height 38
click at [406, 187] on input "78759" at bounding box center [459, 187] width 189 height 16
paste input "M4B 1B5"
type input "M4B 1B5"
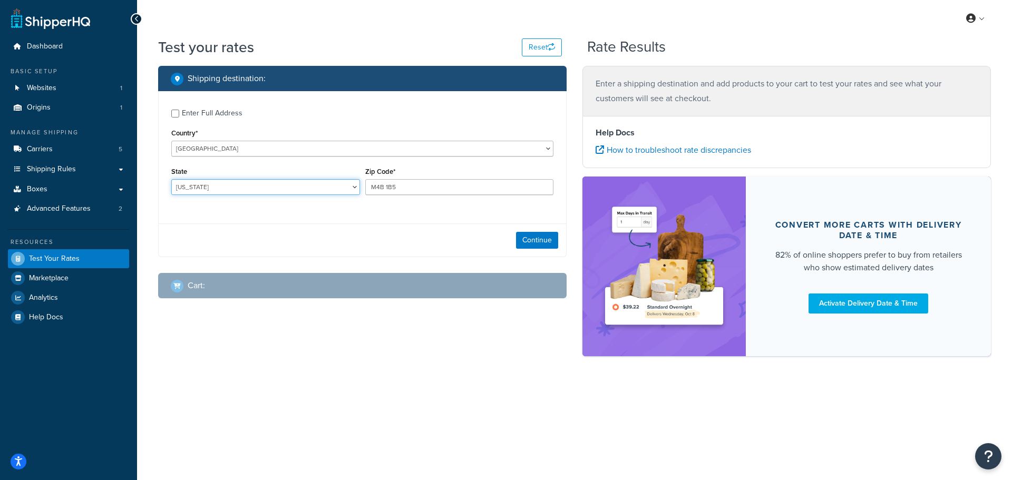
click at [257, 190] on select "Alabama Alaska American Samoa Arizona Arkansas Armed Forces Americas Armed Forc…" at bounding box center [265, 187] width 189 height 16
click at [283, 153] on select "United States United Kingdom Afghanistan Åland Islands Albania Algeria American…" at bounding box center [362, 149] width 382 height 16
select select "CA"
click at [171, 141] on select "United States United Kingdom Afghanistan Åland Islands Albania Algeria American…" at bounding box center [362, 149] width 382 height 16
click at [217, 184] on select "[GEOGRAPHIC_DATA] [GEOGRAPHIC_DATA] [GEOGRAPHIC_DATA] [GEOGRAPHIC_DATA] [GEOGRA…" at bounding box center [265, 187] width 189 height 16
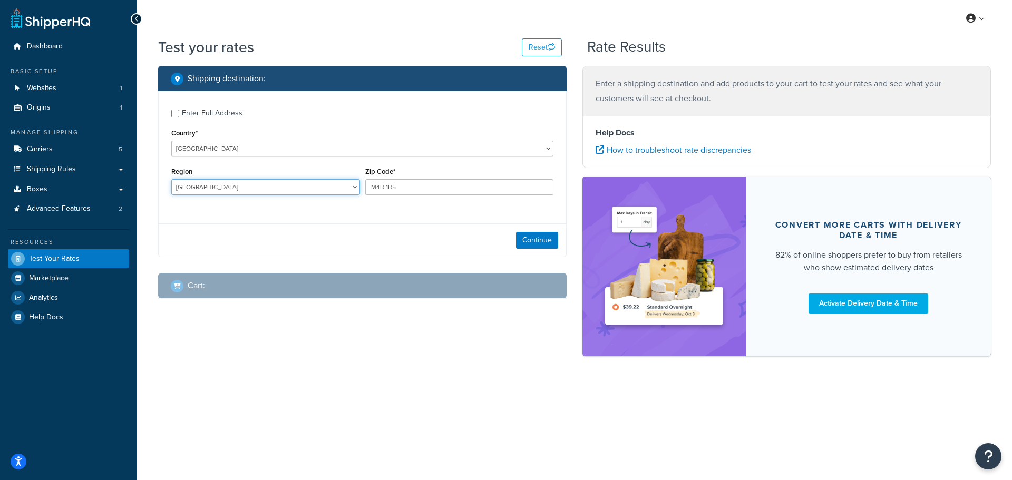
select select "ON"
click at [171, 179] on select "[GEOGRAPHIC_DATA] [GEOGRAPHIC_DATA] [GEOGRAPHIC_DATA] [GEOGRAPHIC_DATA] [GEOGRA…" at bounding box center [265, 187] width 189 height 16
click at [542, 241] on button "Continue" at bounding box center [537, 240] width 42 height 17
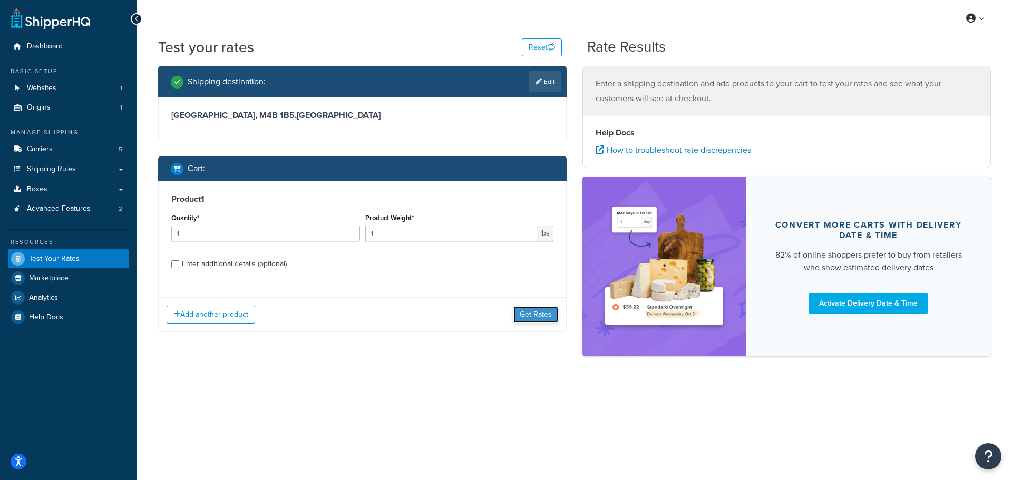
click at [534, 315] on button "Get Rates" at bounding box center [535, 314] width 45 height 17
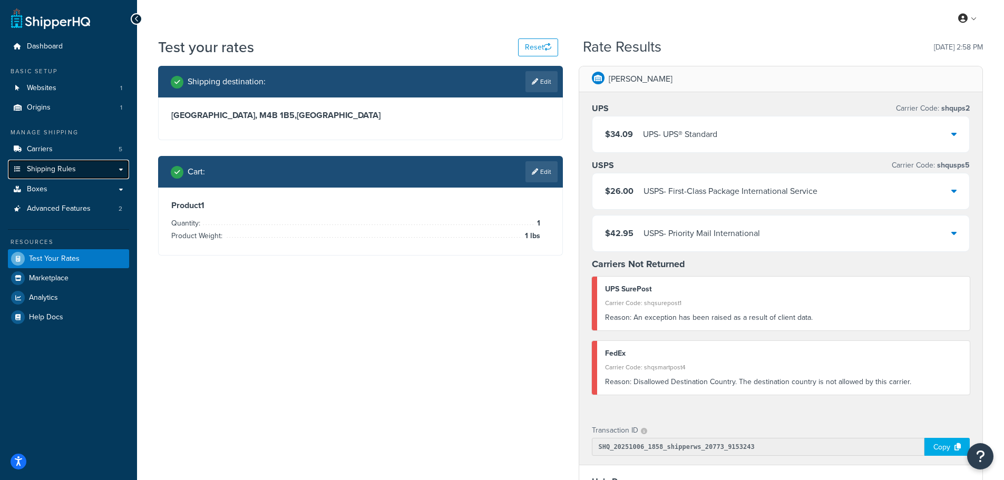
click at [42, 166] on span "Shipping Rules" at bounding box center [51, 169] width 49 height 9
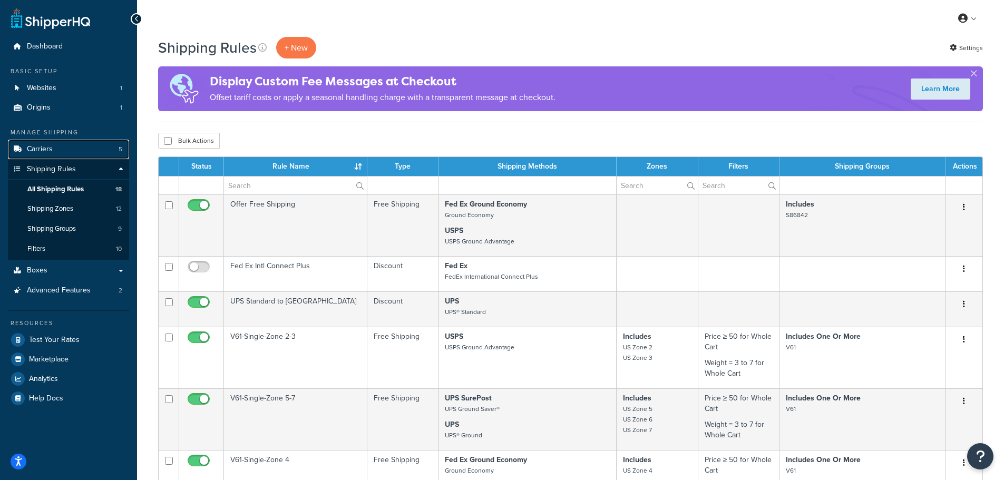
click at [43, 153] on span "Carriers" at bounding box center [40, 149] width 26 height 9
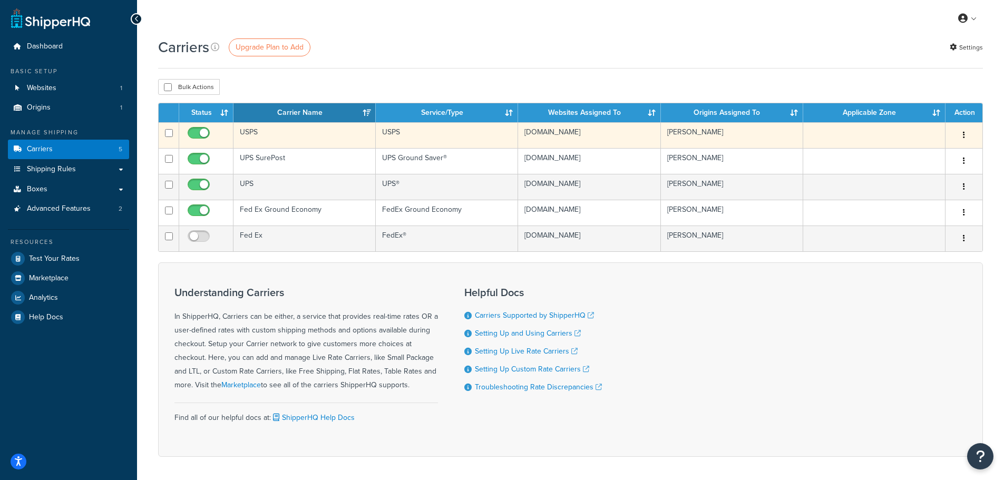
click at [290, 135] on td "USPS" at bounding box center [304, 135] width 142 height 26
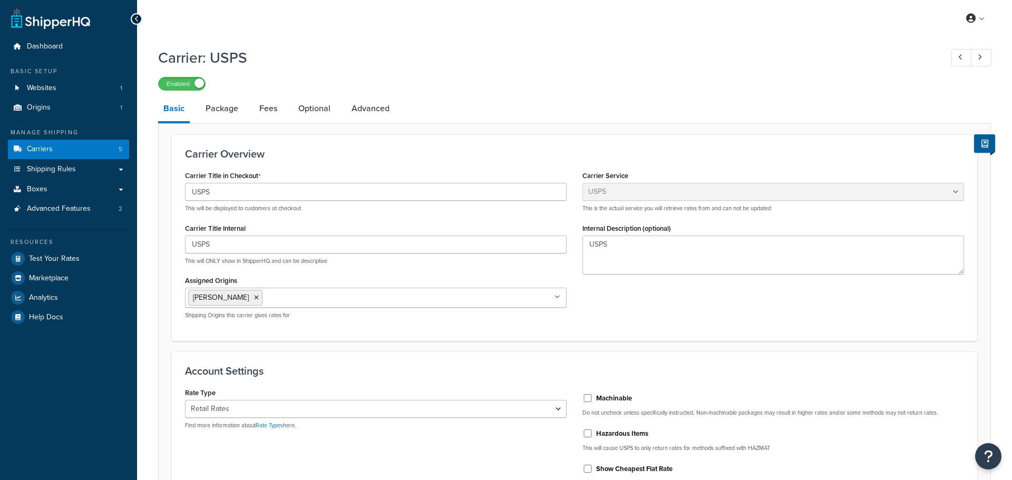
select select "usps"
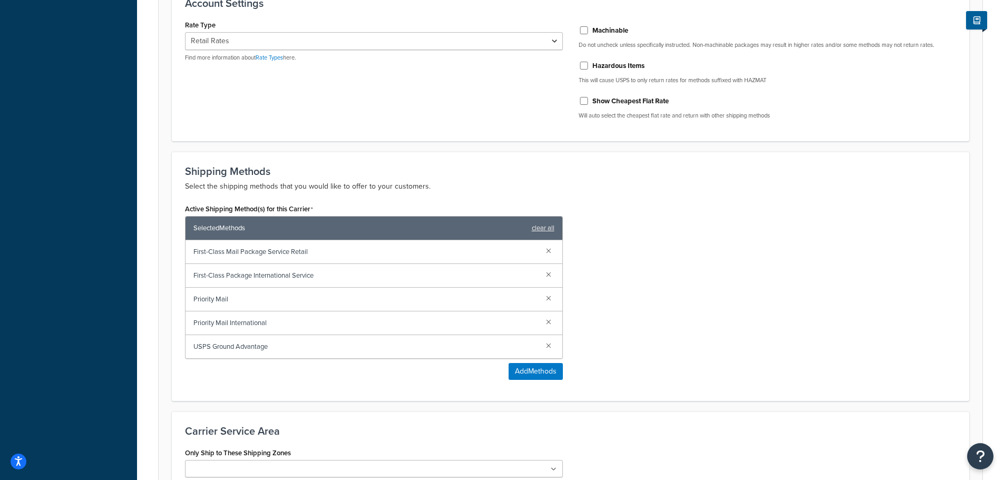
scroll to position [369, 0]
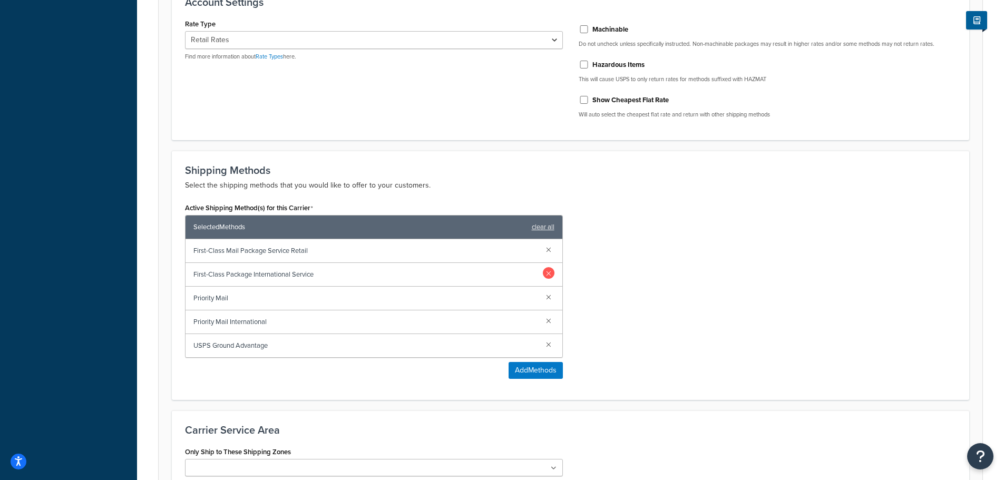
click at [549, 273] on link at bounding box center [549, 273] width 12 height 12
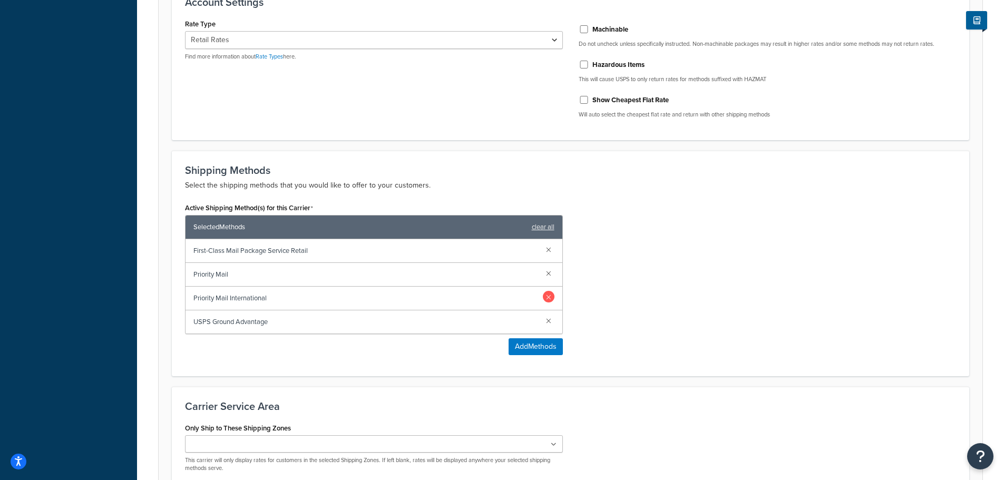
click at [551, 299] on link at bounding box center [549, 297] width 12 height 12
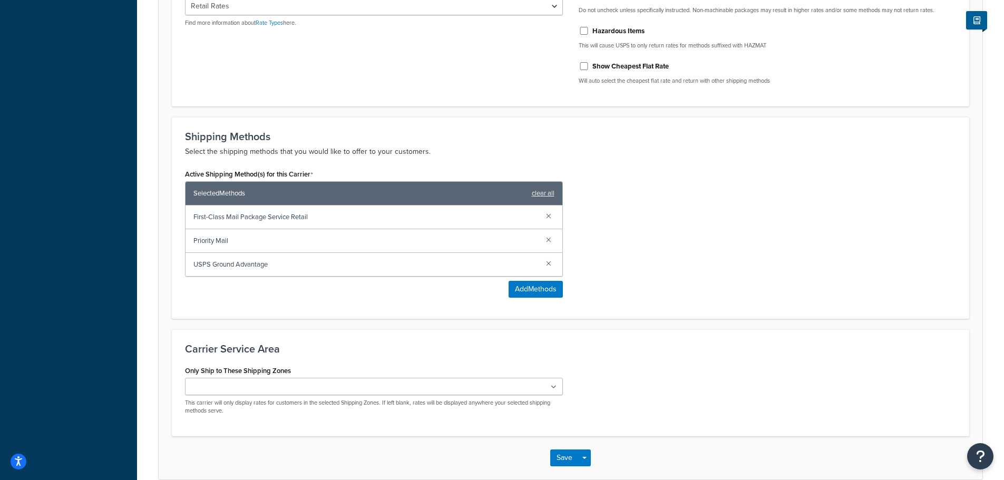
scroll to position [456, 0]
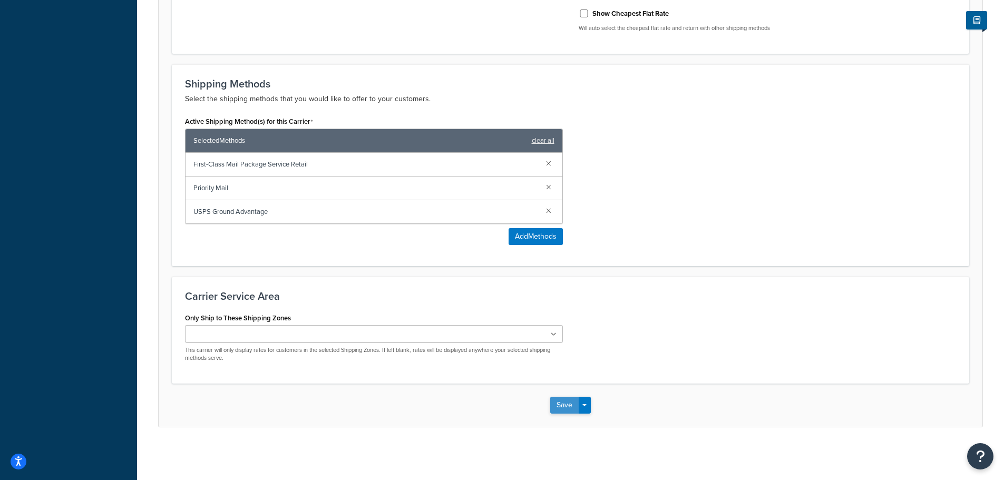
click at [564, 406] on button "Save" at bounding box center [564, 405] width 28 height 17
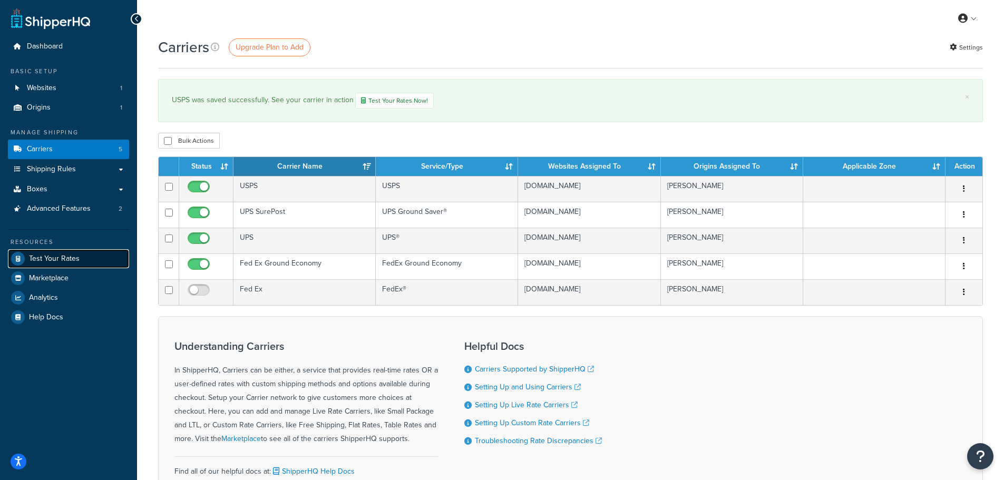
click at [50, 260] on span "Test Your Rates" at bounding box center [54, 258] width 51 height 9
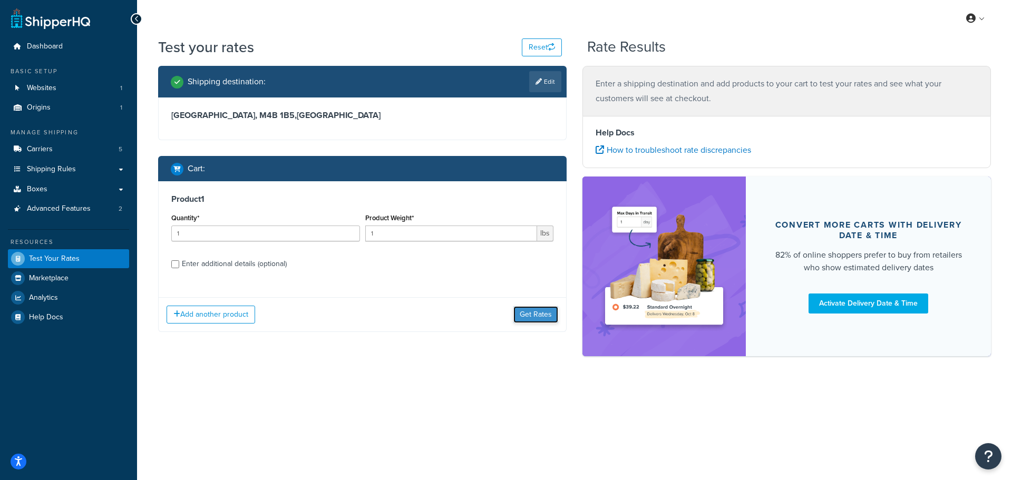
click at [536, 316] on button "Get Rates" at bounding box center [535, 314] width 45 height 17
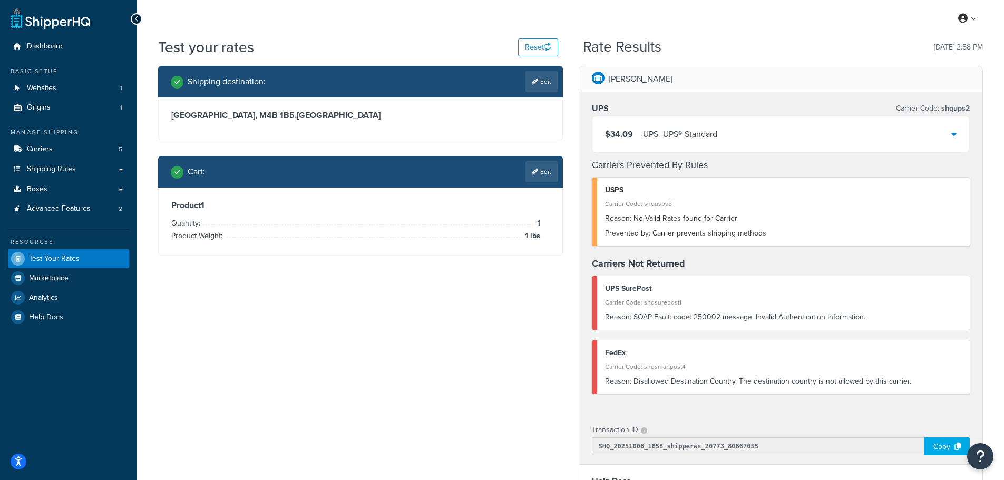
click at [954, 137] on icon at bounding box center [953, 134] width 5 height 8
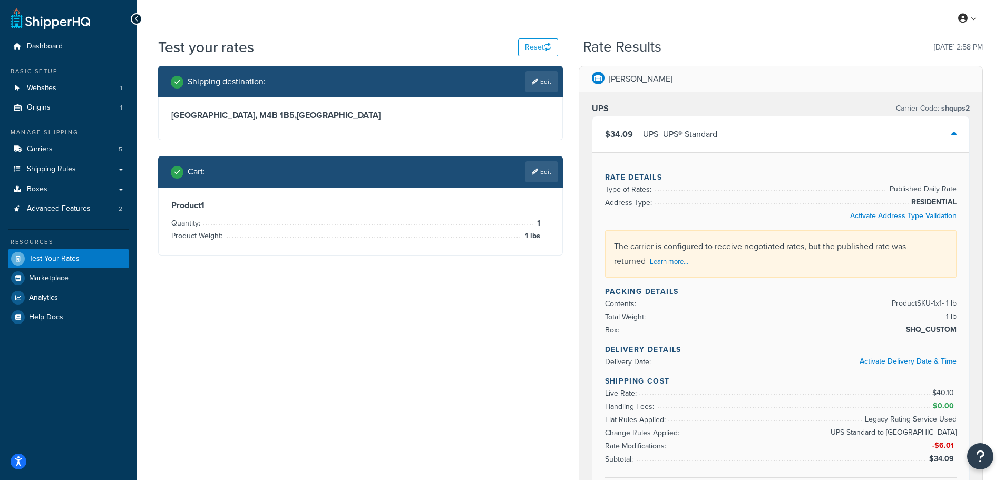
click at [953, 131] on icon at bounding box center [953, 134] width 5 height 8
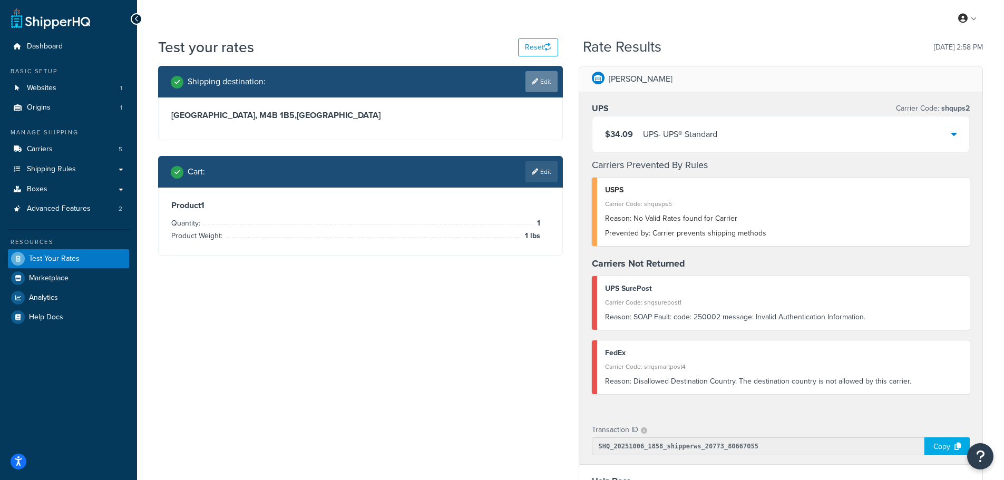
click at [547, 83] on link "Edit" at bounding box center [541, 81] width 32 height 21
select select "CA"
select select "ON"
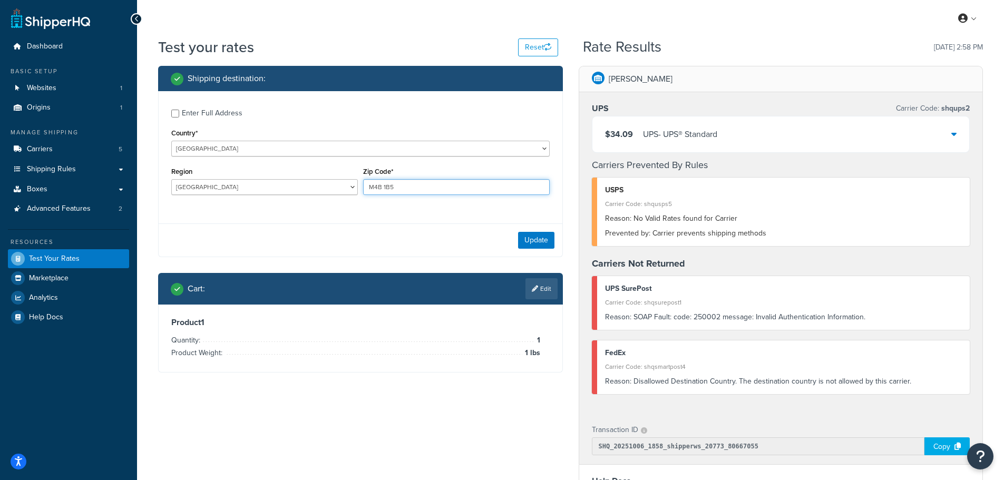
drag, startPoint x: 404, startPoint y: 188, endPoint x: 315, endPoint y: 187, distance: 89.0
click at [318, 188] on div "Region [GEOGRAPHIC_DATA] [GEOGRAPHIC_DATA] [GEOGRAPHIC_DATA] [GEOGRAPHIC_DATA] …" at bounding box center [361, 183] width 384 height 38
drag, startPoint x: 404, startPoint y: 188, endPoint x: 306, endPoint y: 180, distance: 97.8
click at [306, 180] on div "Region [GEOGRAPHIC_DATA] [GEOGRAPHIC_DATA] [GEOGRAPHIC_DATA] [GEOGRAPHIC_DATA] …" at bounding box center [361, 183] width 384 height 38
type input "T0B0C0"
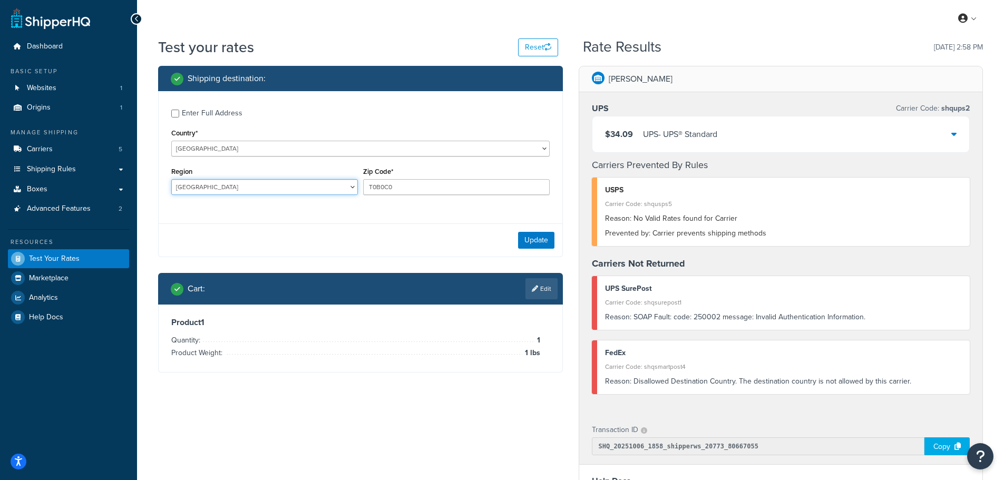
click at [229, 190] on select "[GEOGRAPHIC_DATA] [GEOGRAPHIC_DATA] [GEOGRAPHIC_DATA] [GEOGRAPHIC_DATA] [GEOGRA…" at bounding box center [264, 187] width 187 height 16
select select "AB"
click at [171, 179] on select "[GEOGRAPHIC_DATA] [GEOGRAPHIC_DATA] [GEOGRAPHIC_DATA] [GEOGRAPHIC_DATA] [GEOGRA…" at bounding box center [264, 187] width 187 height 16
click at [531, 240] on button "Update" at bounding box center [536, 240] width 36 height 17
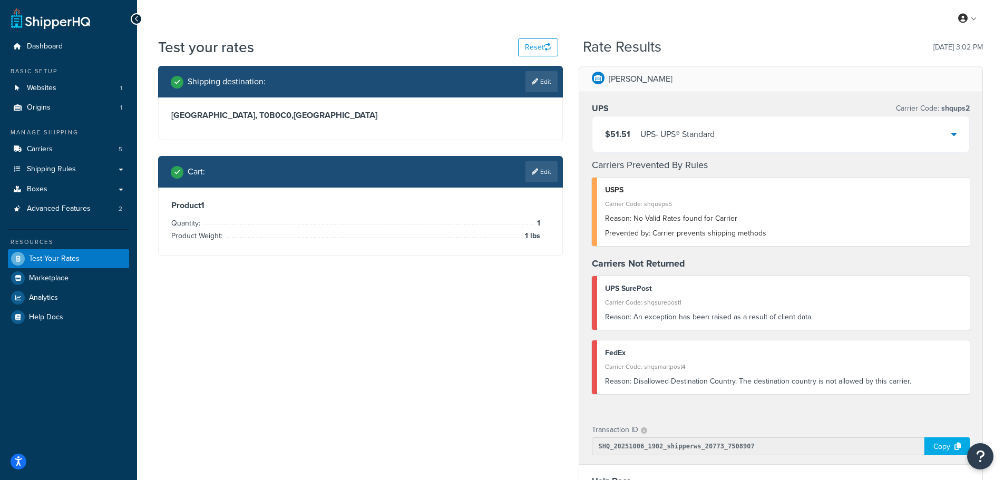
click at [928, 140] on div "$51.51 UPS - UPS® Standard" at bounding box center [780, 134] width 377 height 36
